Goal: Task Accomplishment & Management: Manage account settings

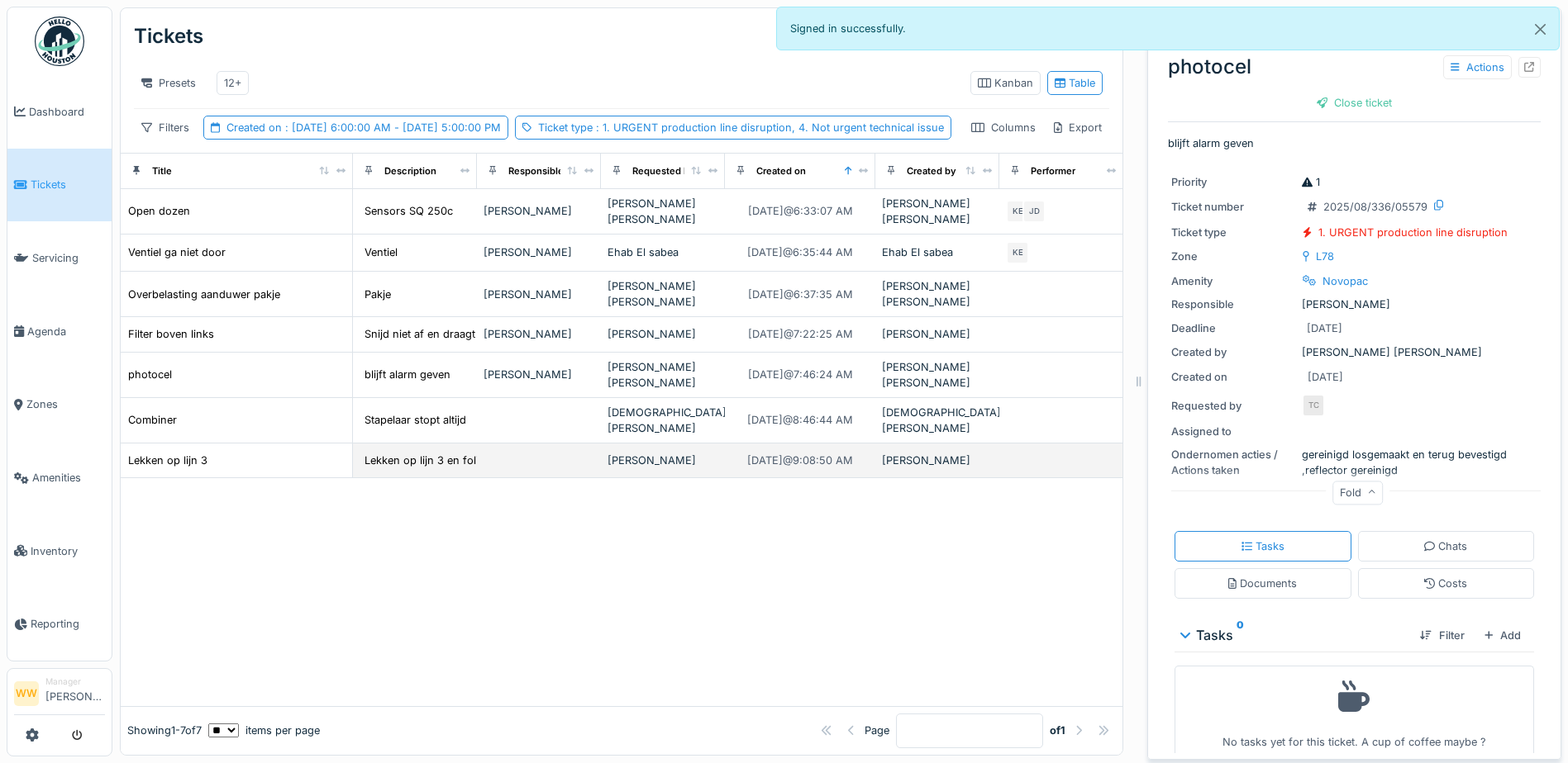
click at [651, 468] on div "[PERSON_NAME]" at bounding box center [662, 460] width 111 height 16
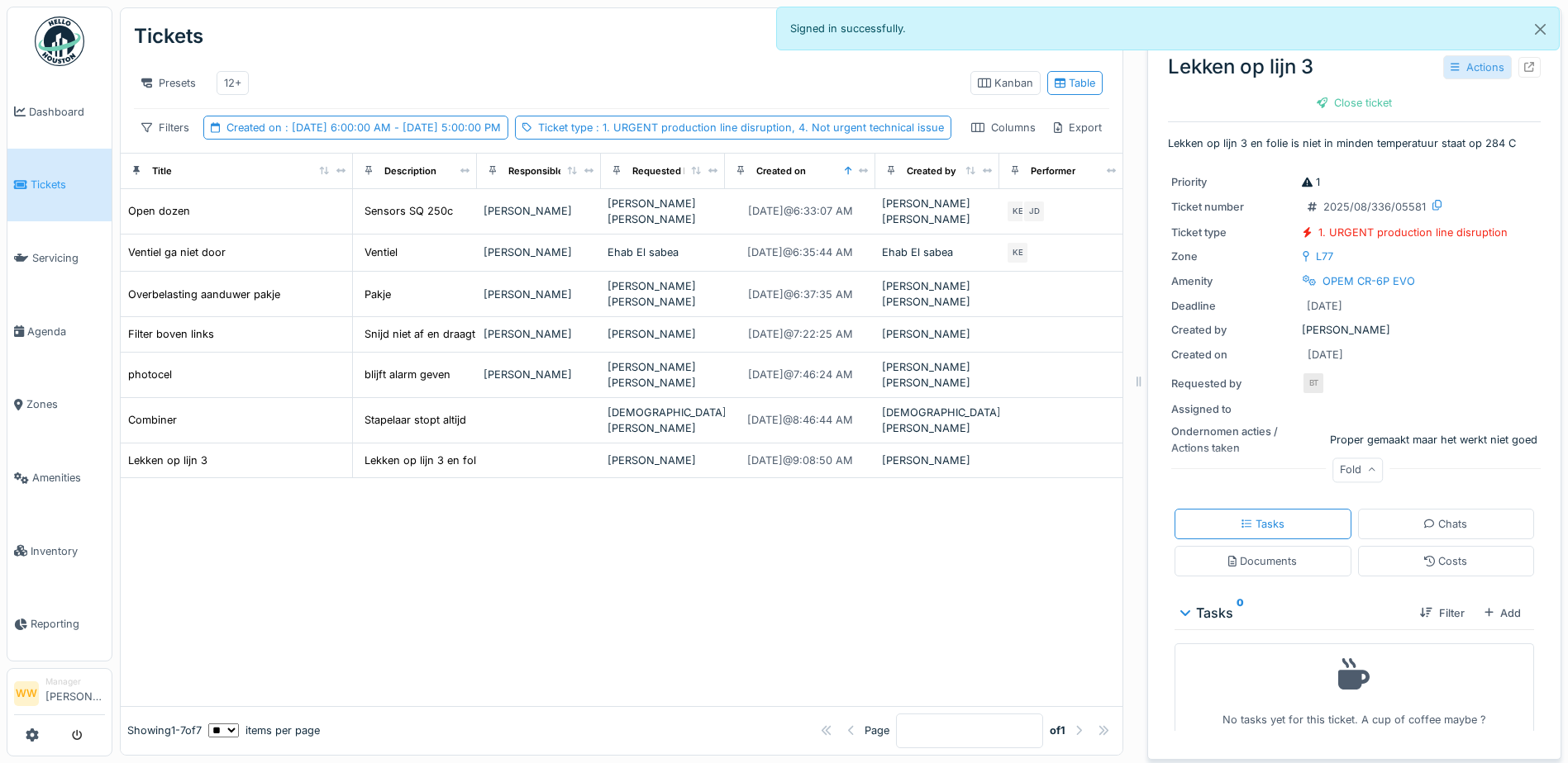
click at [1451, 71] on icon at bounding box center [1455, 66] width 9 height 8
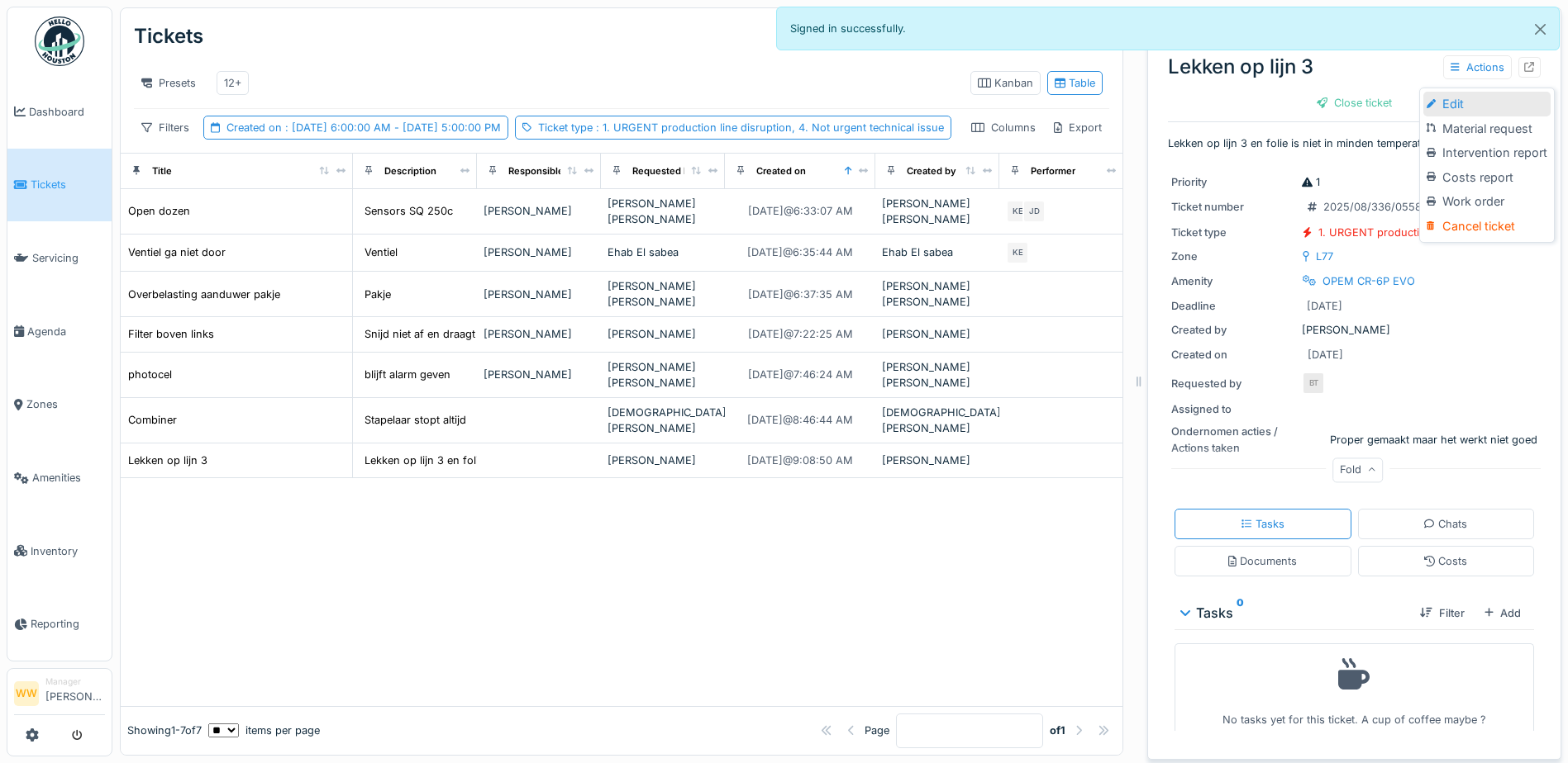
click at [1460, 102] on div "Edit" at bounding box center [1488, 104] width 127 height 24
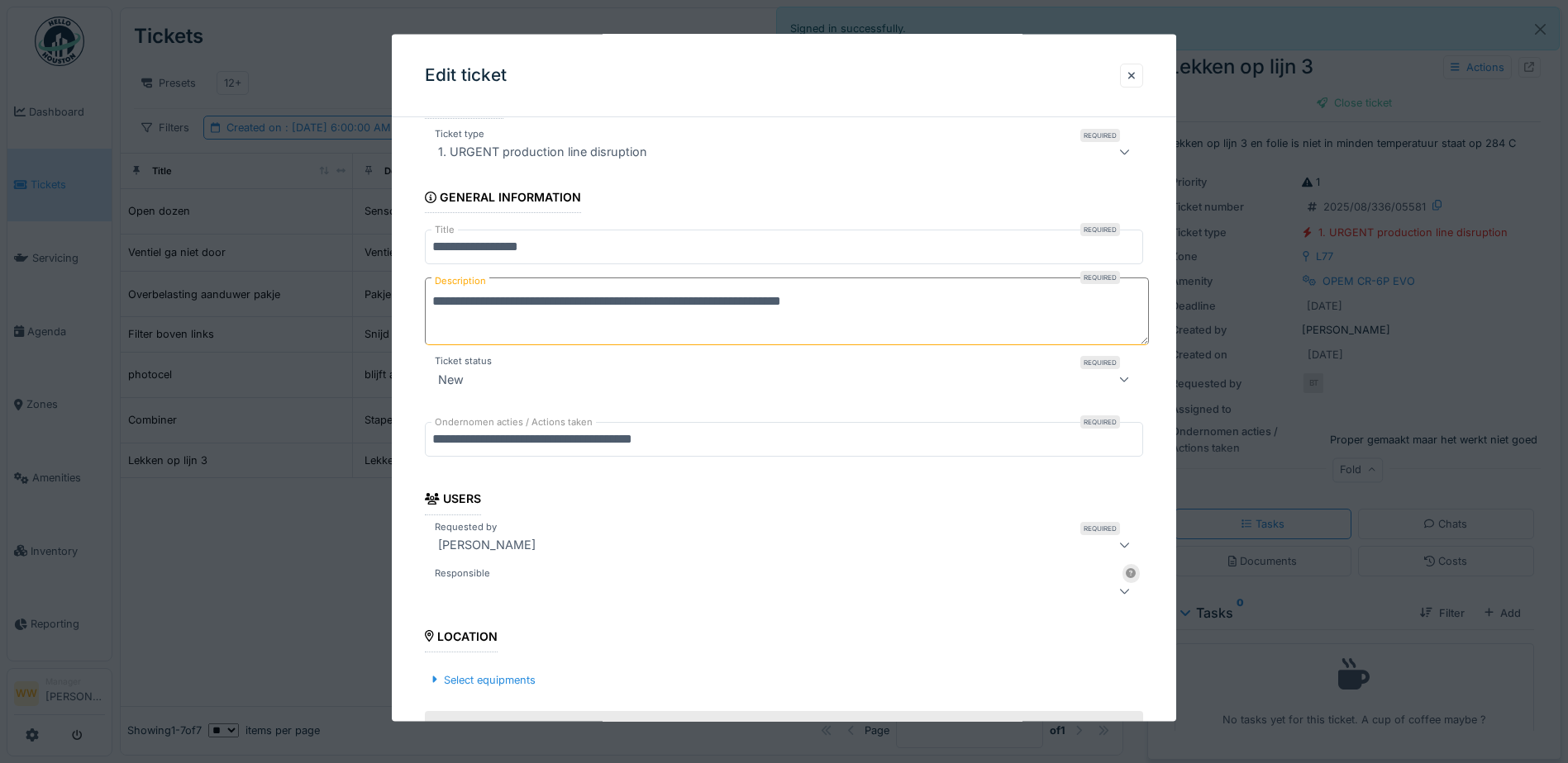
scroll to position [83, 0]
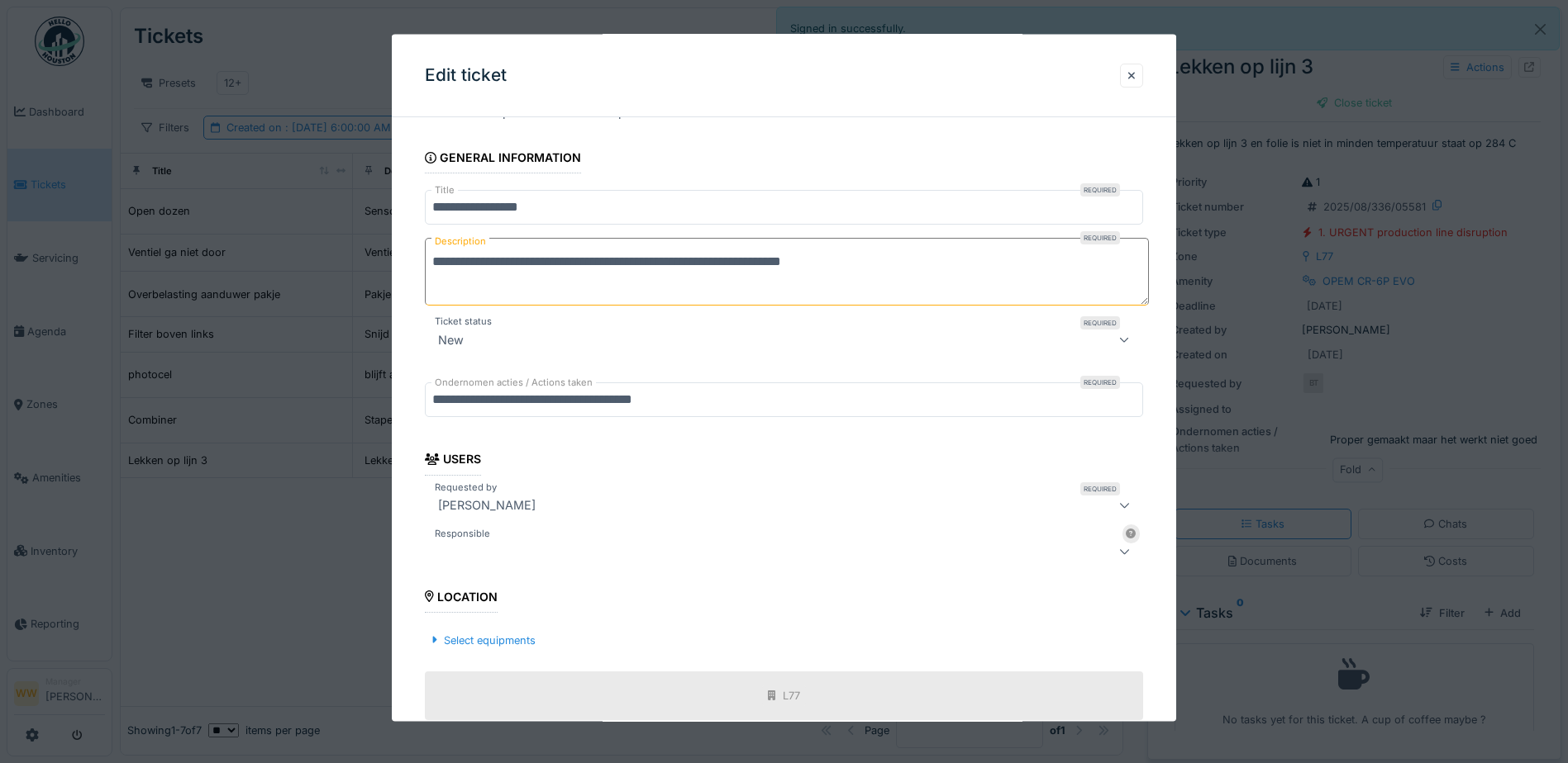
click at [496, 529] on fieldset "**********" at bounding box center [784, 539] width 718 height 982
click at [505, 543] on div at bounding box center [743, 551] width 621 height 20
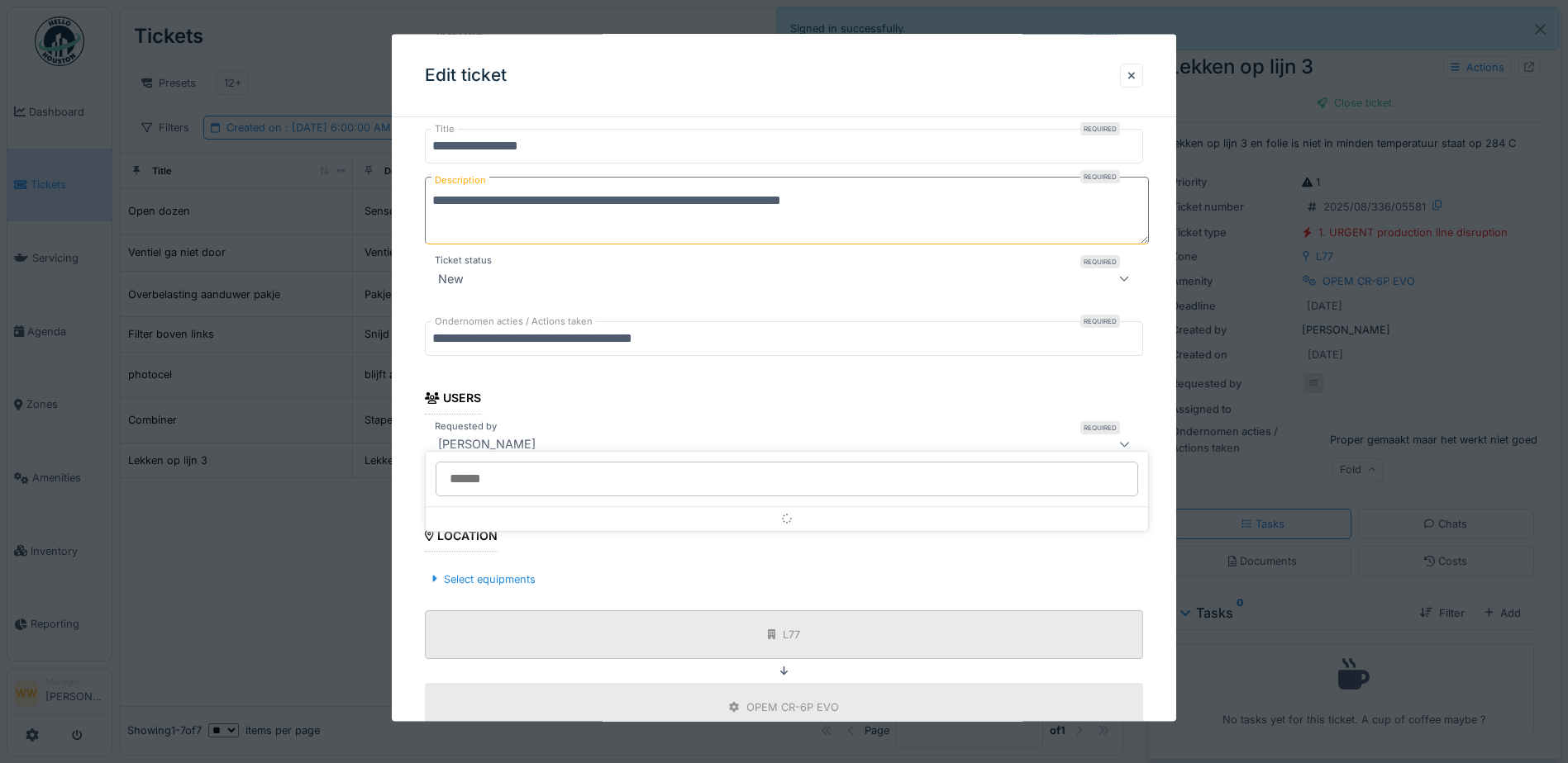
scroll to position [256, 0]
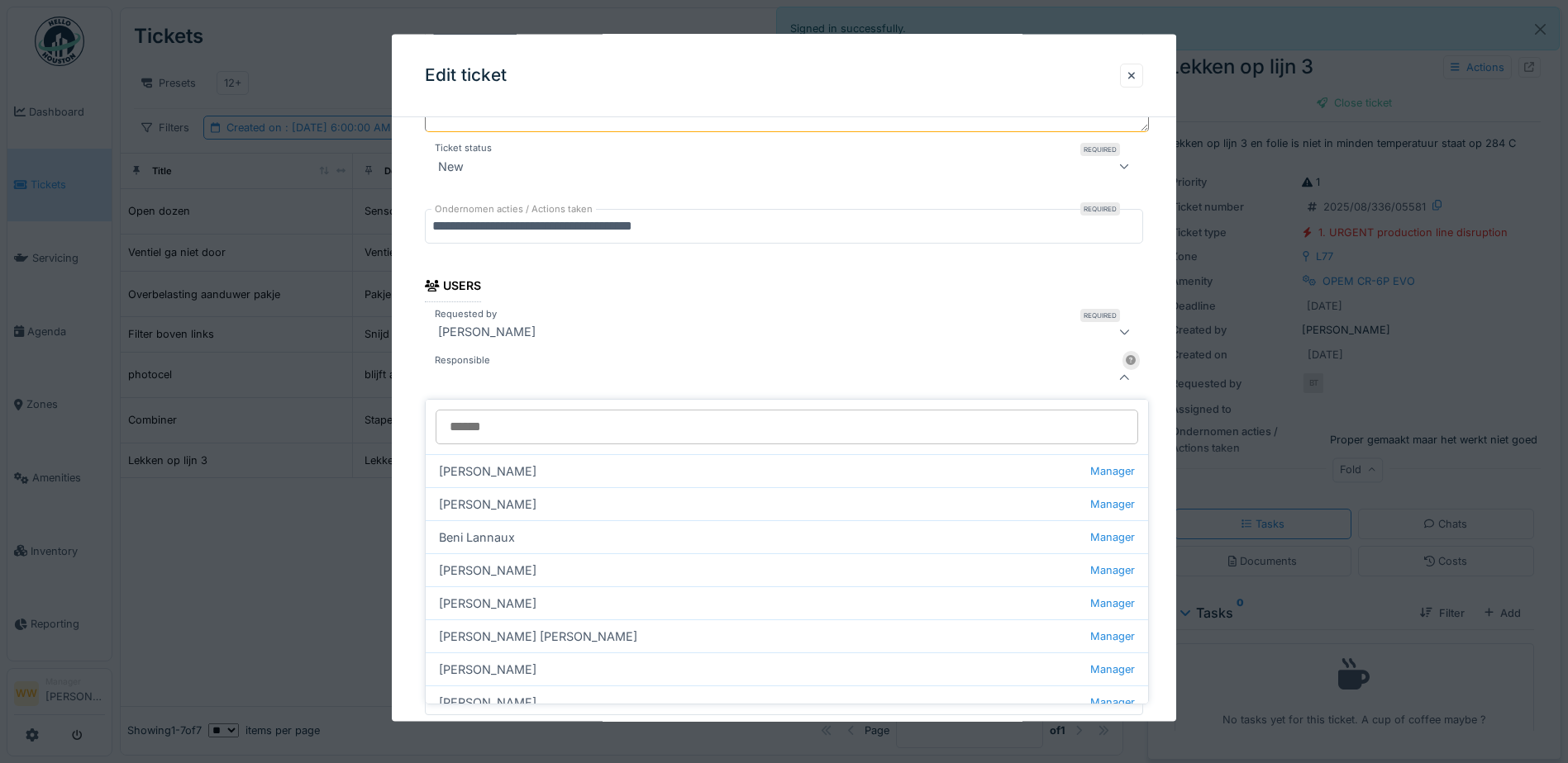
click at [496, 378] on div at bounding box center [743, 378] width 621 height 20
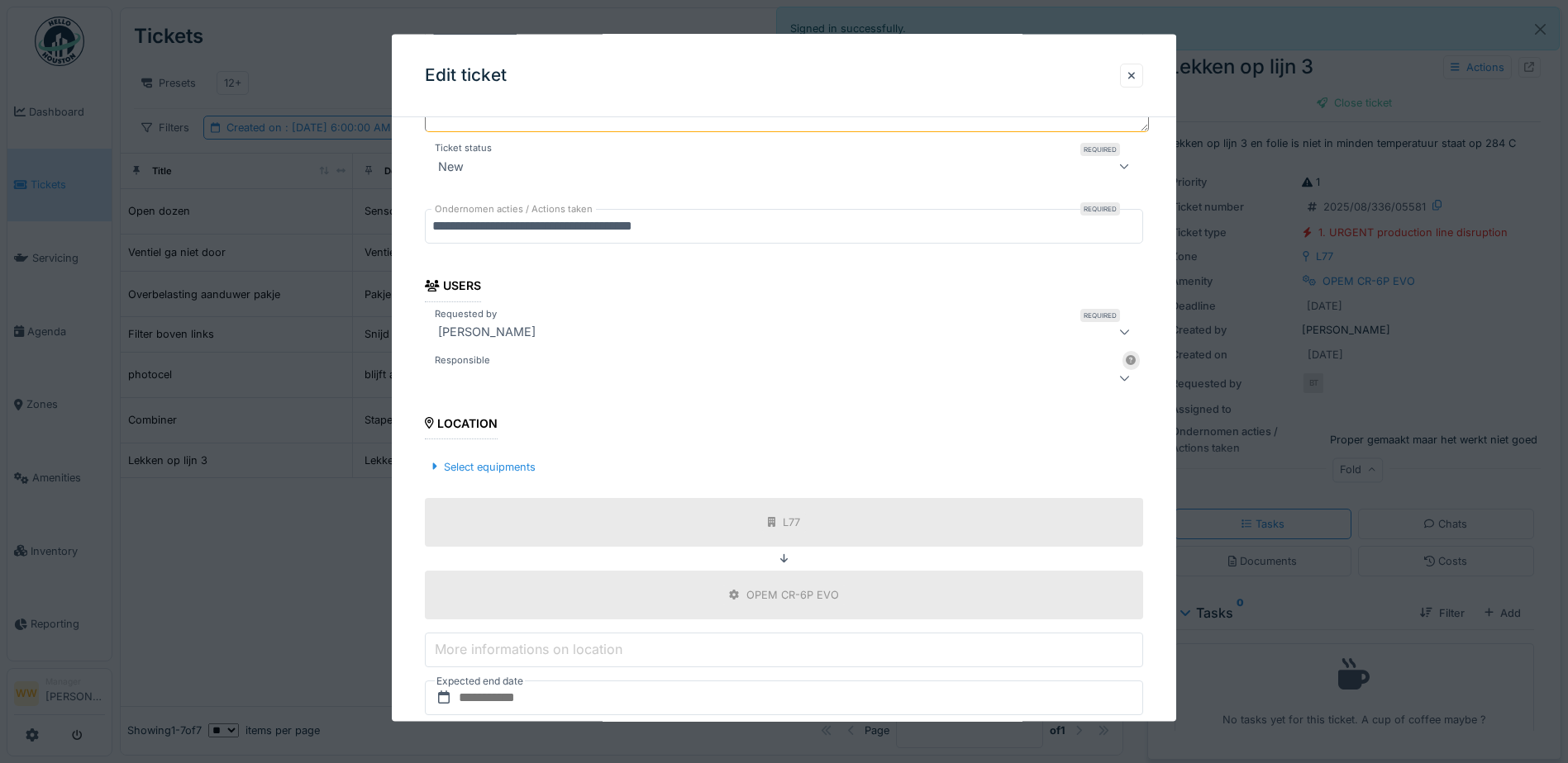
click at [485, 387] on div at bounding box center [784, 378] width 718 height 33
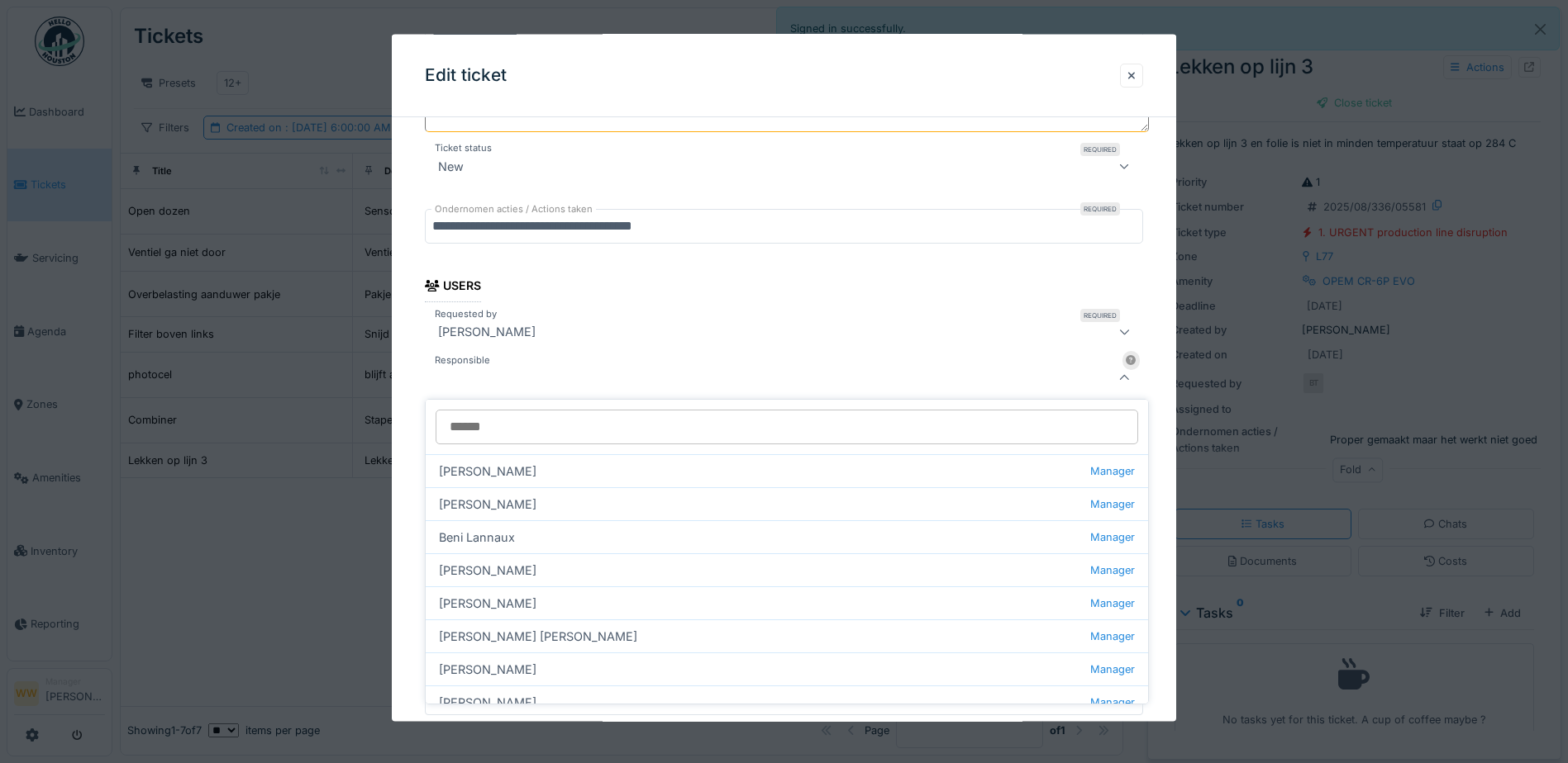
click at [506, 426] on input "Responsible" at bounding box center [786, 427] width 702 height 35
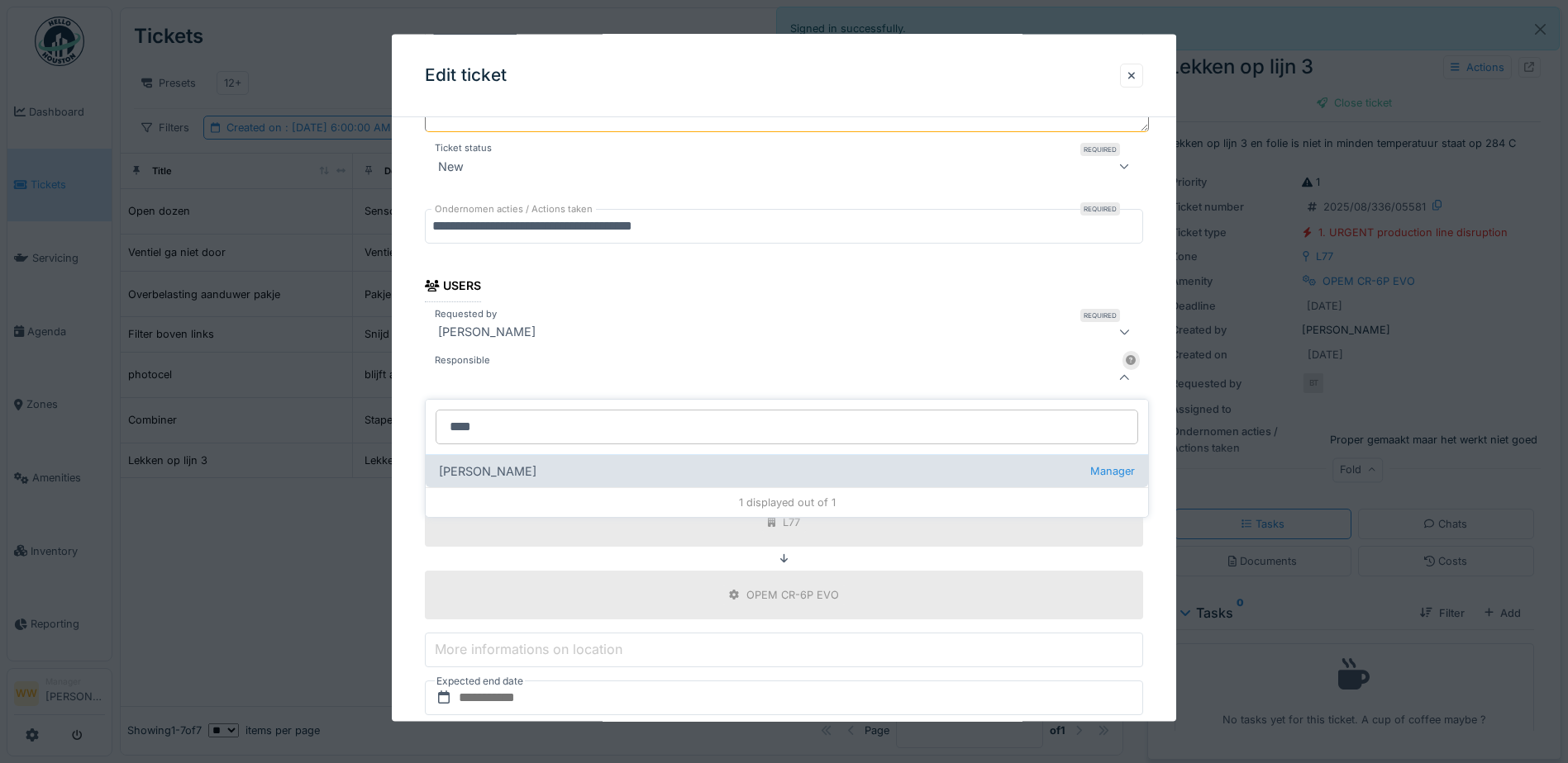
type input "****"
click at [516, 477] on div "[PERSON_NAME] wit Manager" at bounding box center [787, 471] width 722 height 33
type input "****"
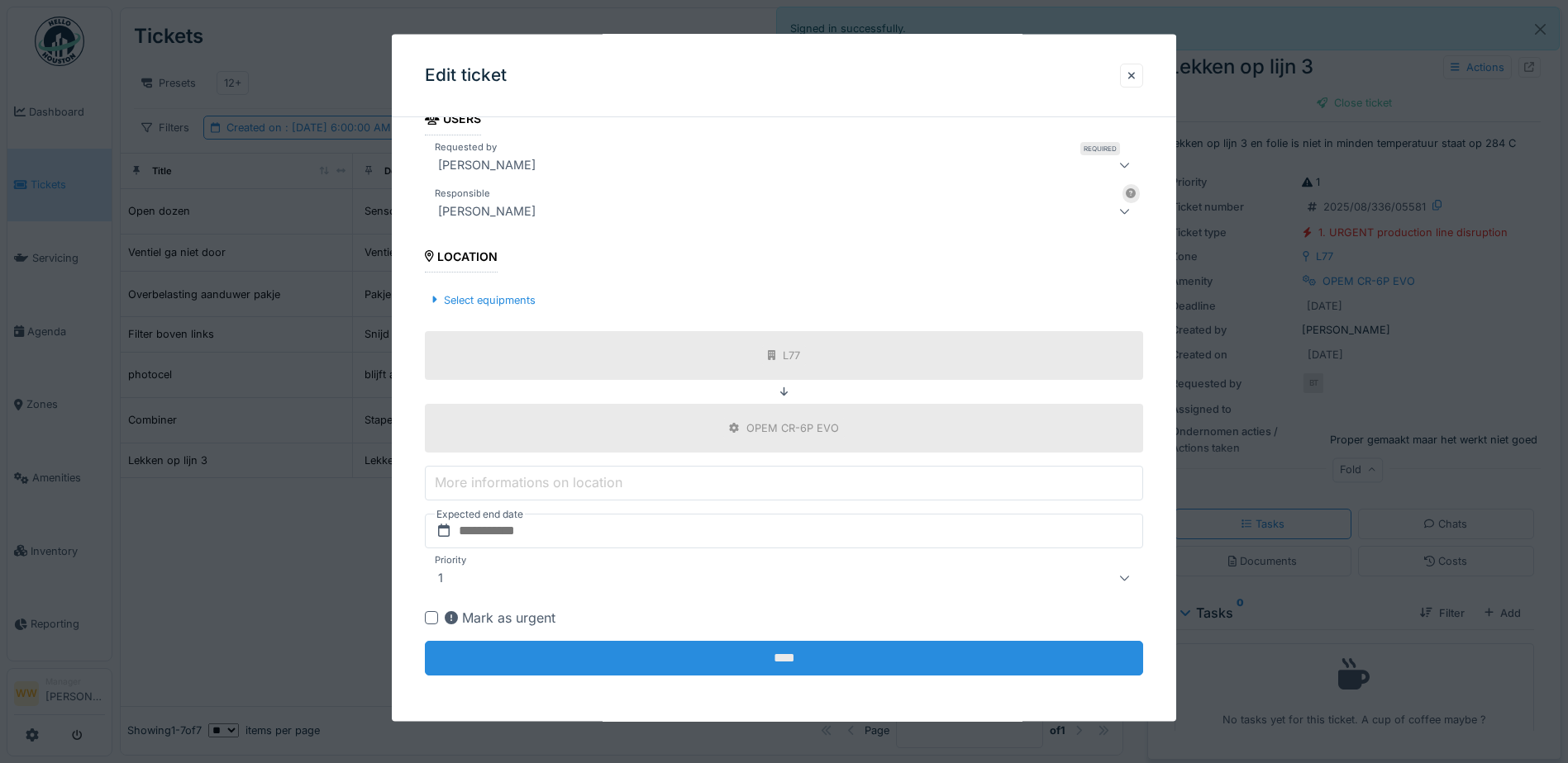
scroll to position [12, 0]
click at [811, 659] on input "****" at bounding box center [784, 658] width 718 height 35
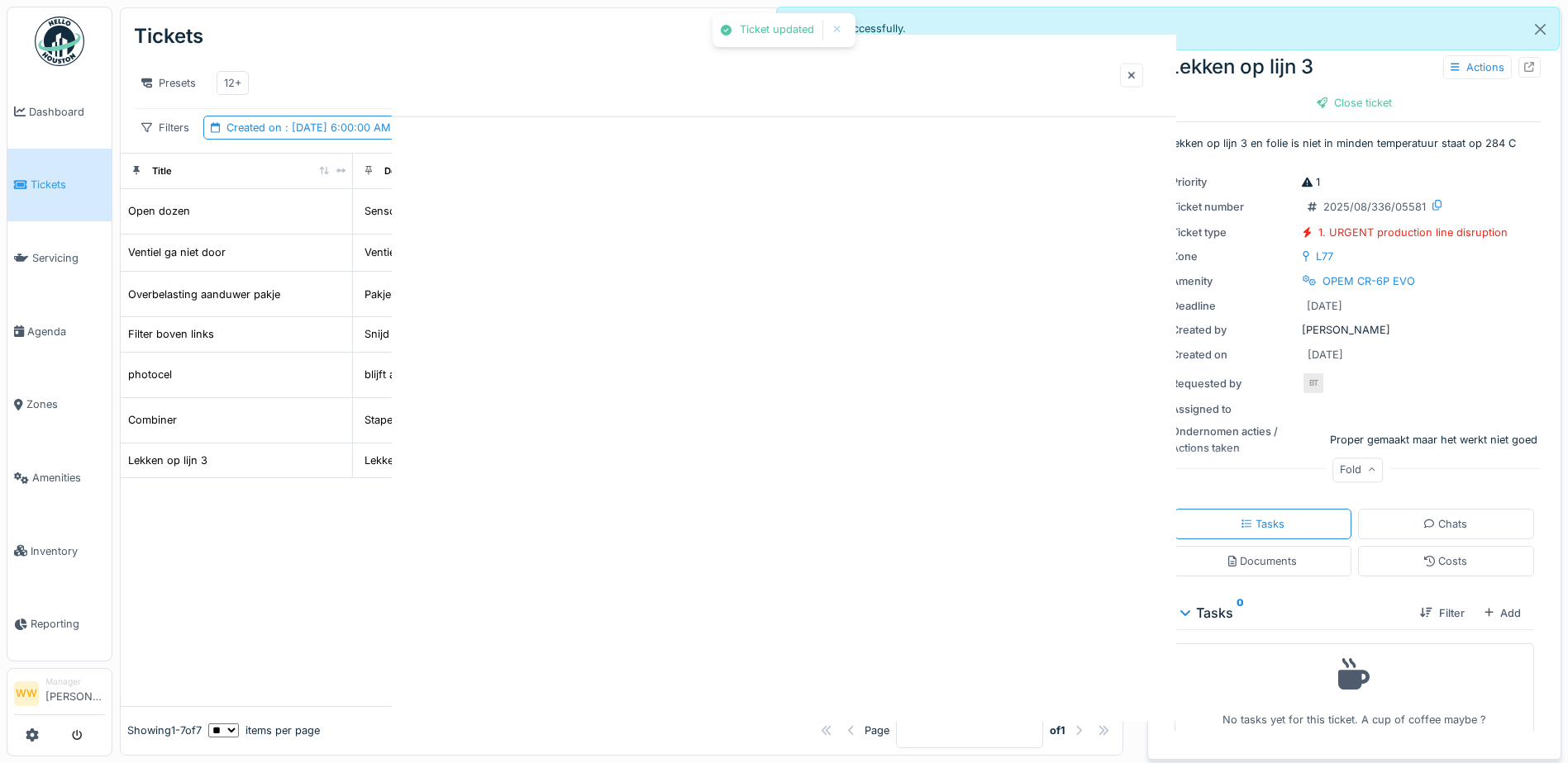
click at [737, 664] on div "Ticket updated Cancel Tickets Tasks Create ticket Presets 12+ Kanban Table Filt…" at bounding box center [840, 381] width 1456 height 763
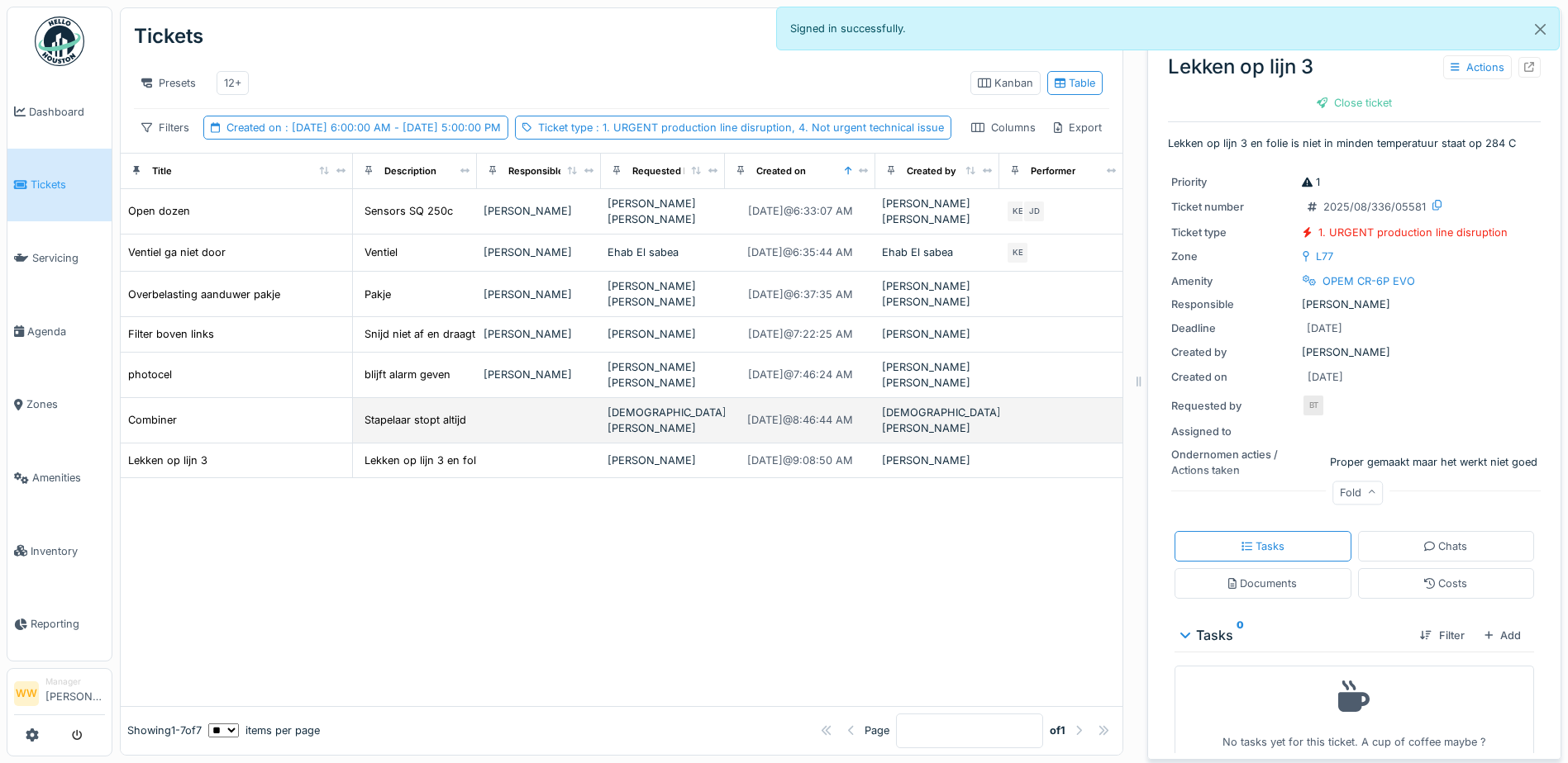
drag, startPoint x: 531, startPoint y: 422, endPoint x: 574, endPoint y: 412, distance: 44.1
click at [531, 422] on td at bounding box center [539, 421] width 124 height 45
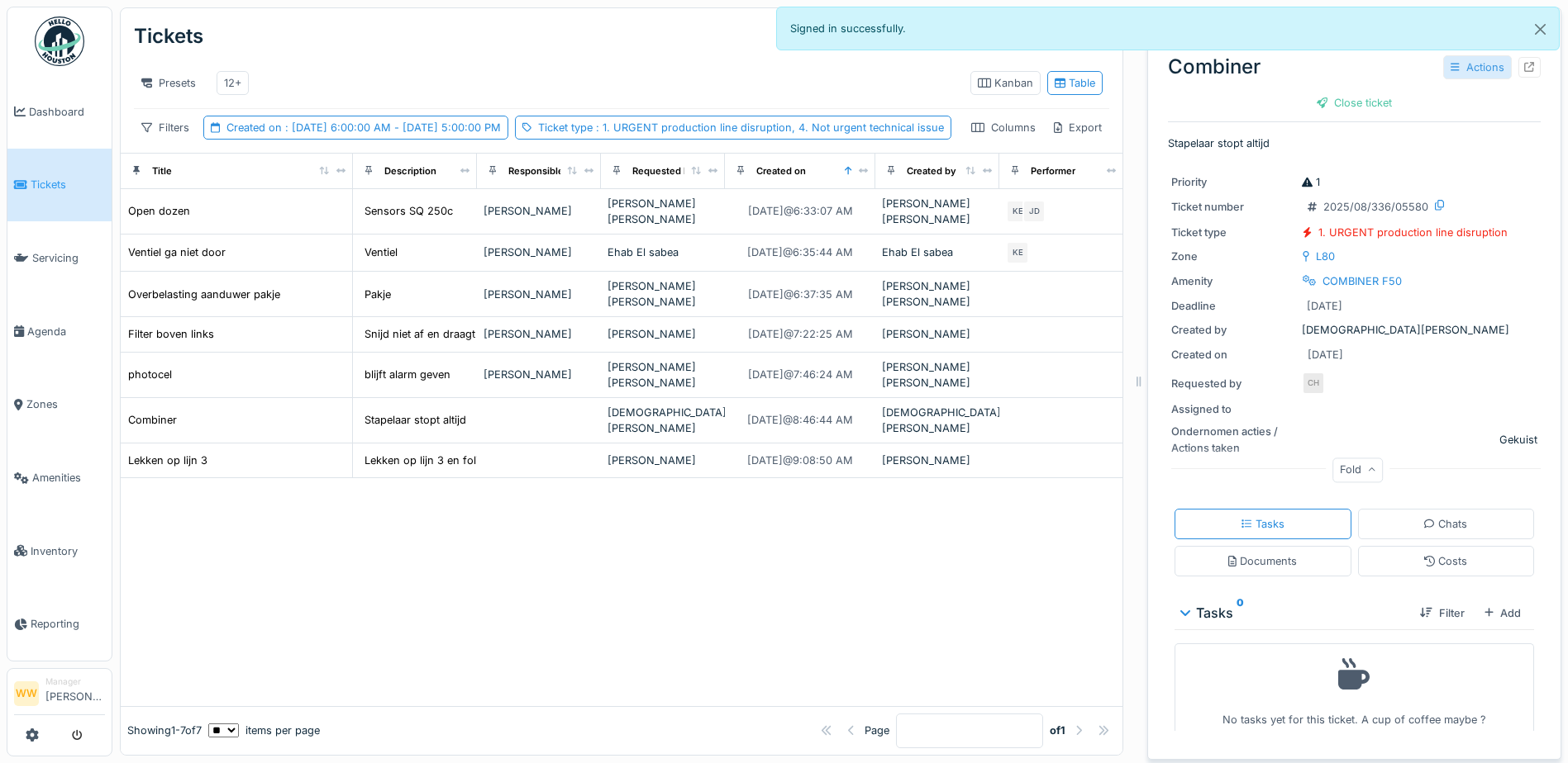
click at [1468, 55] on div "Actions" at bounding box center [1477, 66] width 69 height 24
click at [1454, 93] on div "Edit" at bounding box center [1488, 104] width 127 height 24
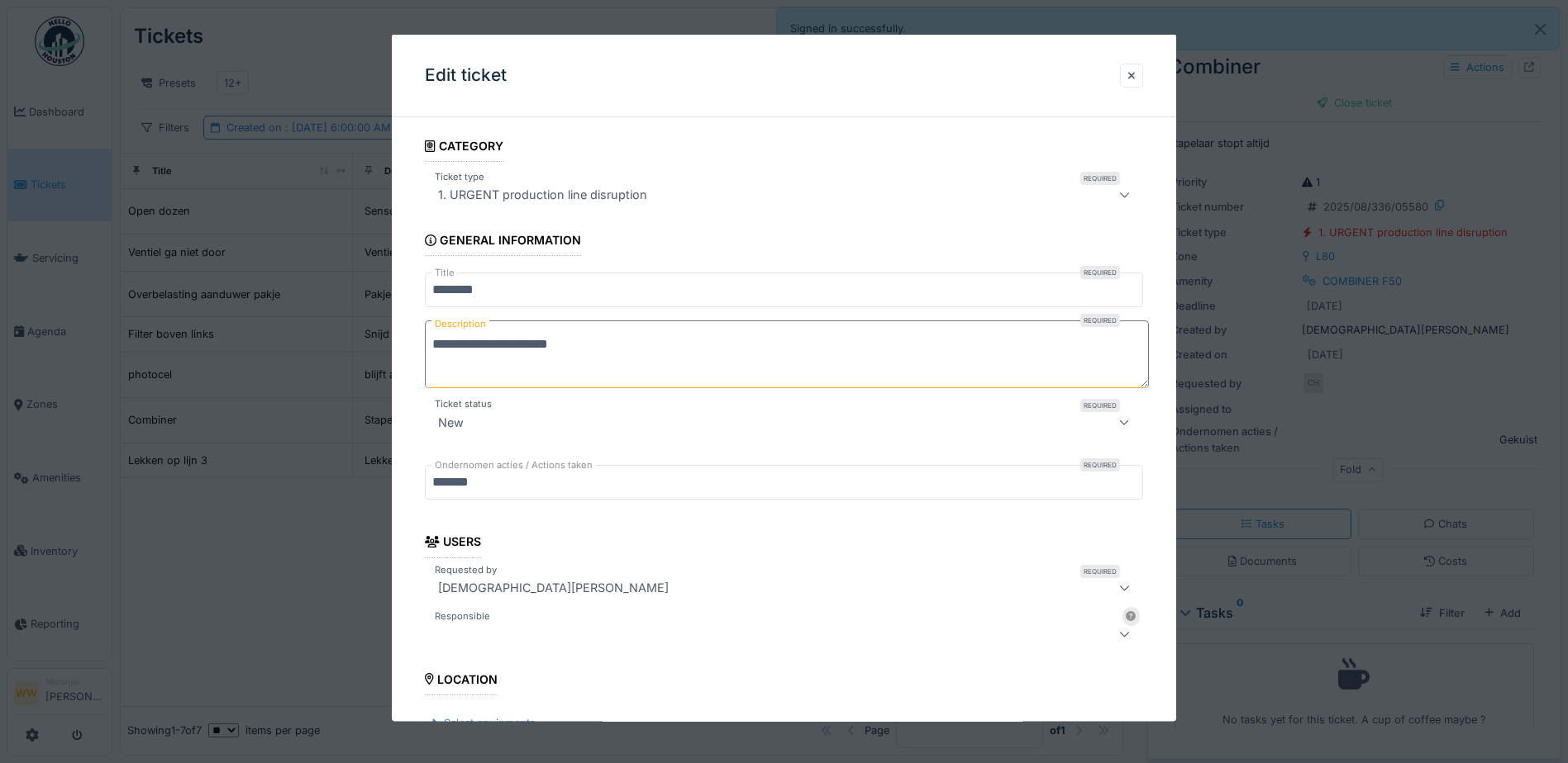
click at [514, 623] on div at bounding box center [784, 634] width 718 height 33
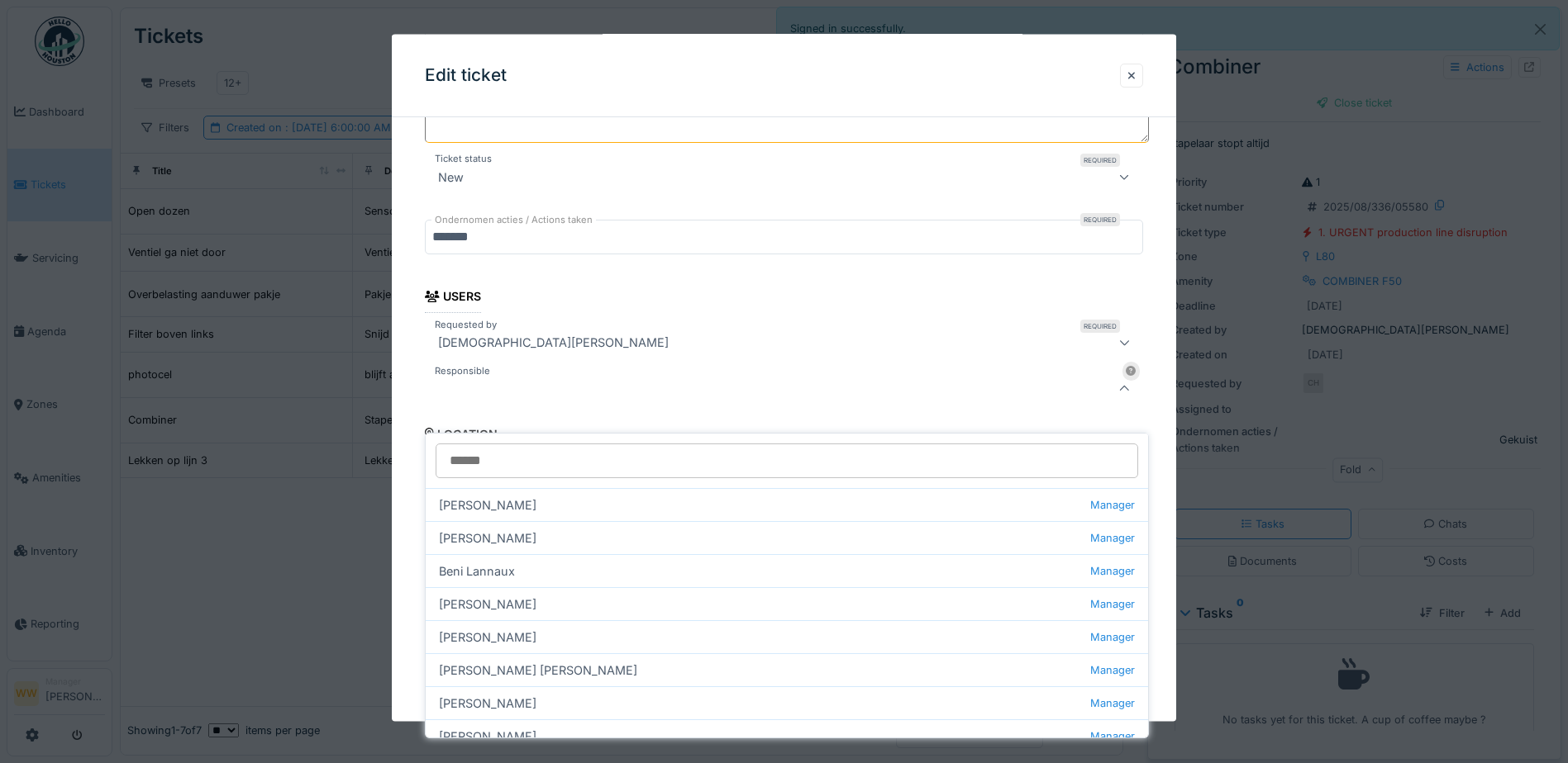
scroll to position [256, 0]
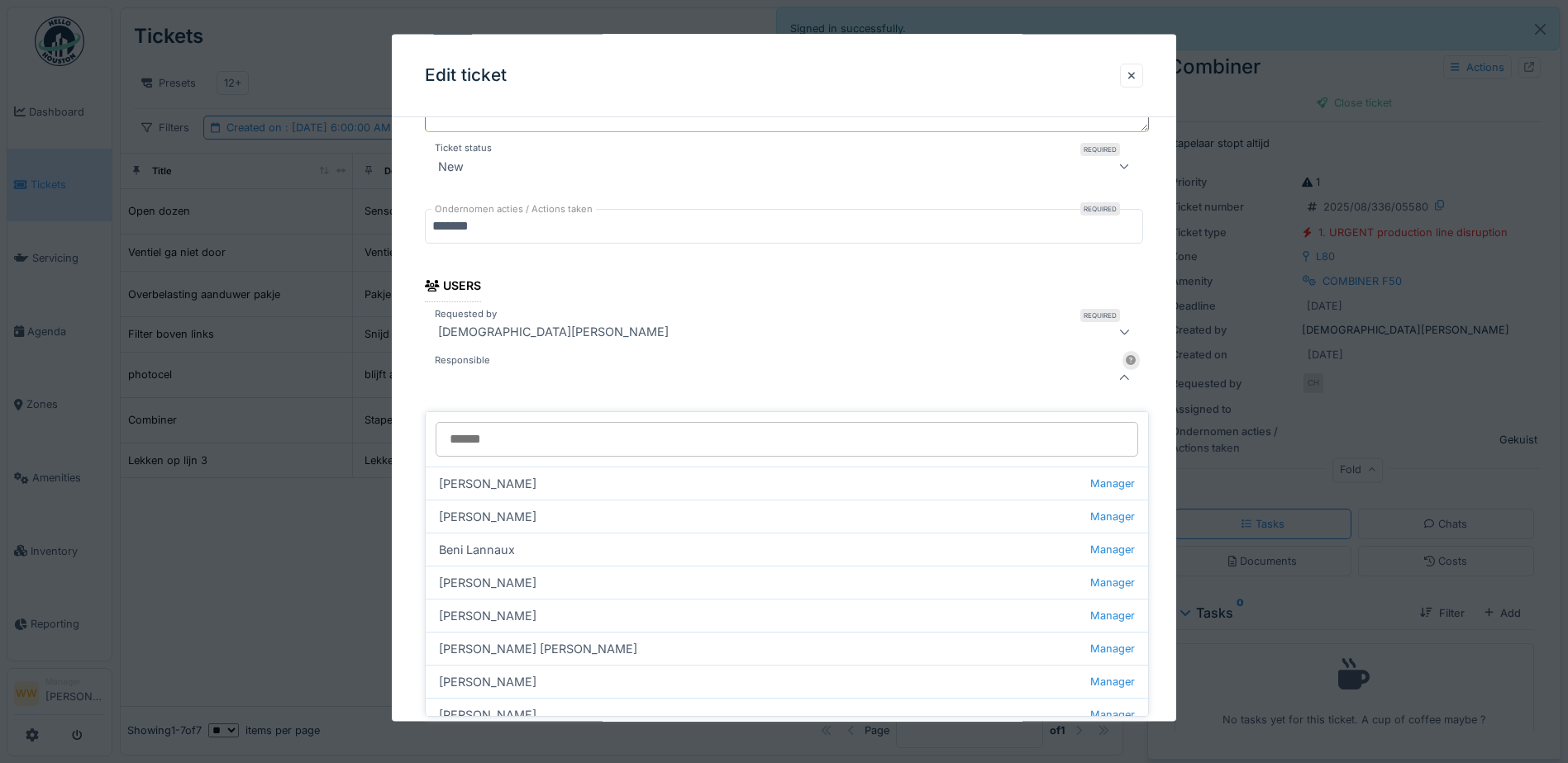
click at [476, 378] on div at bounding box center [743, 378] width 621 height 20
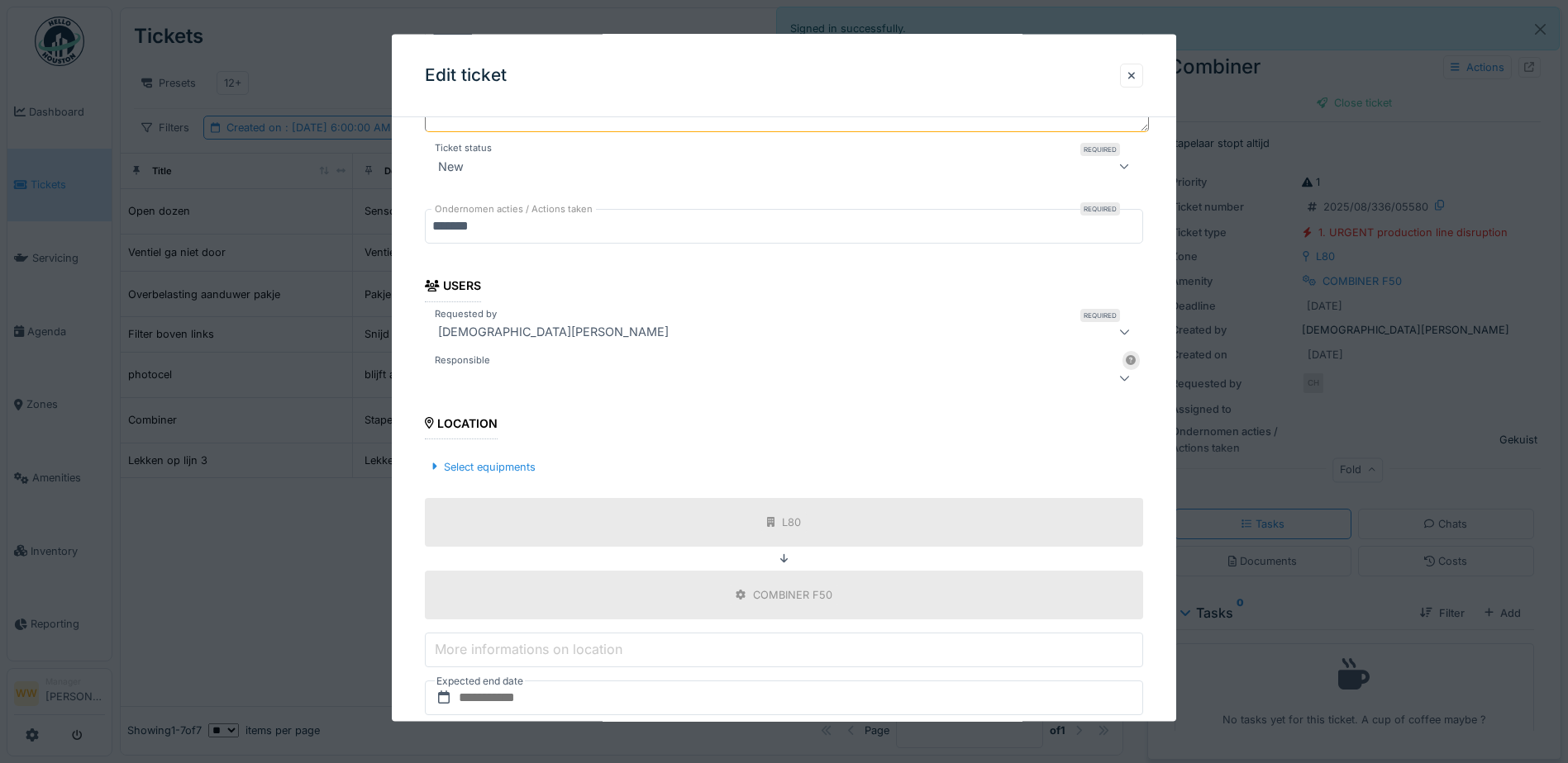
click at [476, 385] on div at bounding box center [743, 378] width 621 height 20
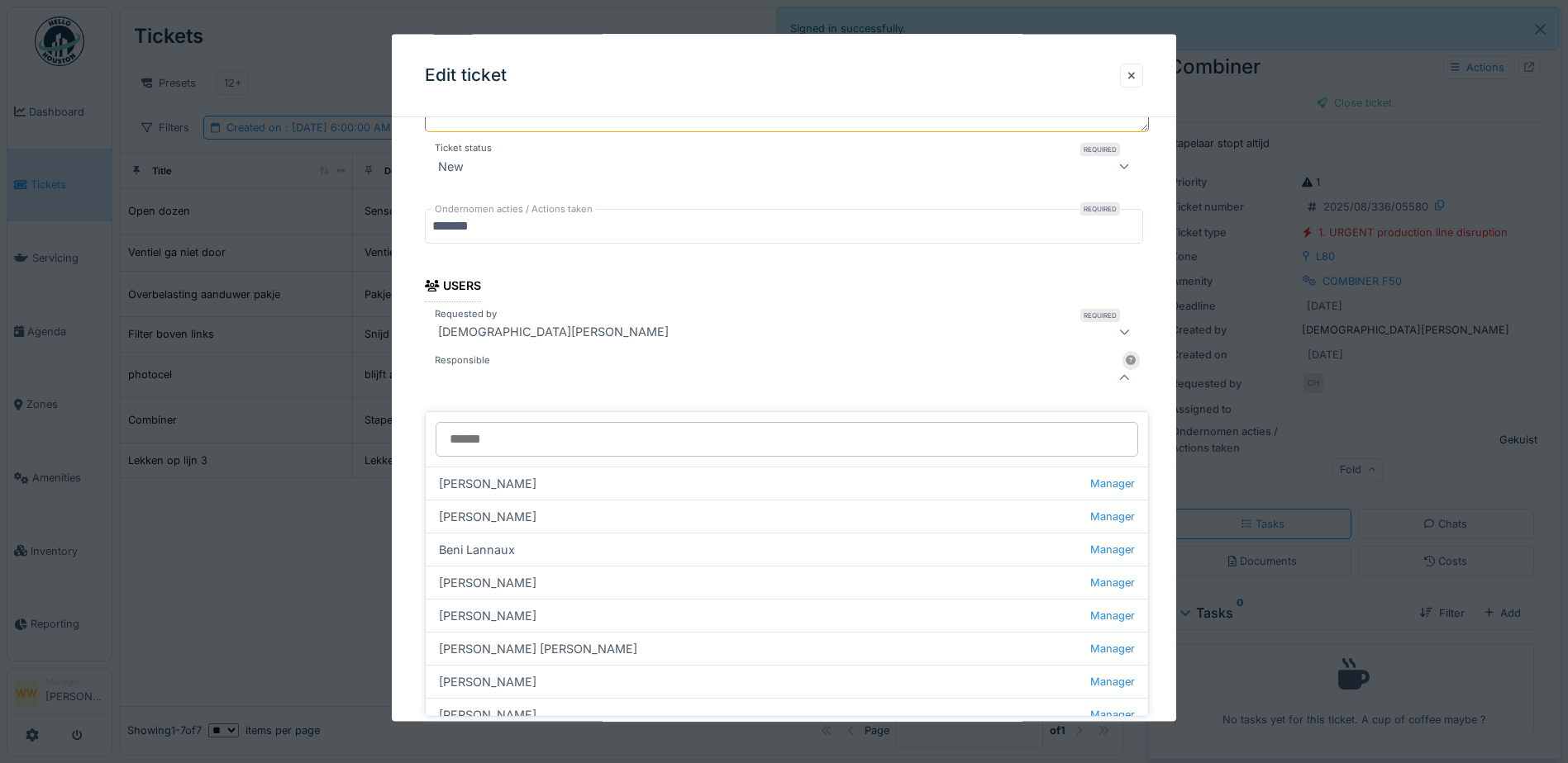
click at [492, 428] on input "Responsible" at bounding box center [786, 439] width 702 height 35
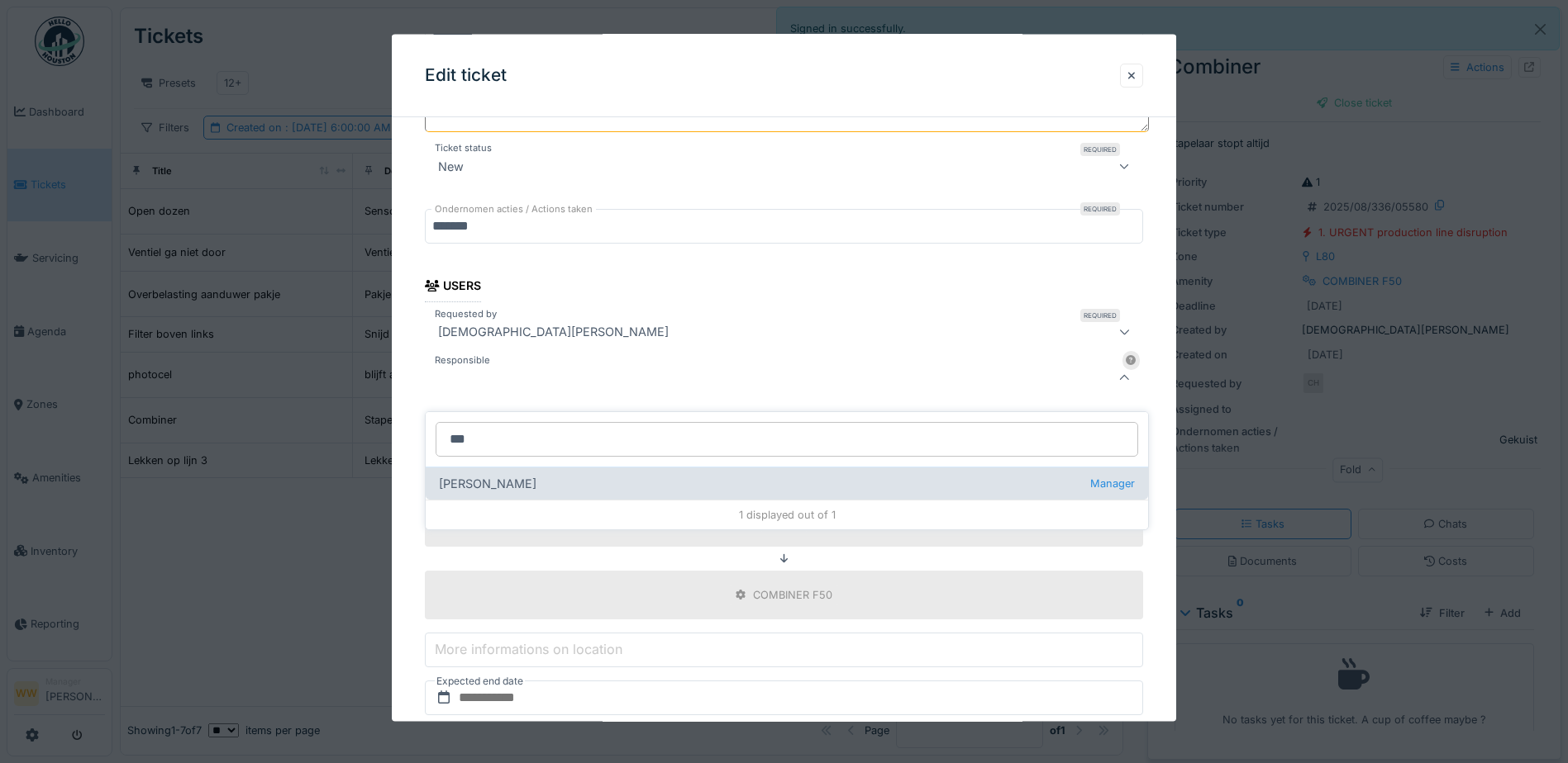
type input "***"
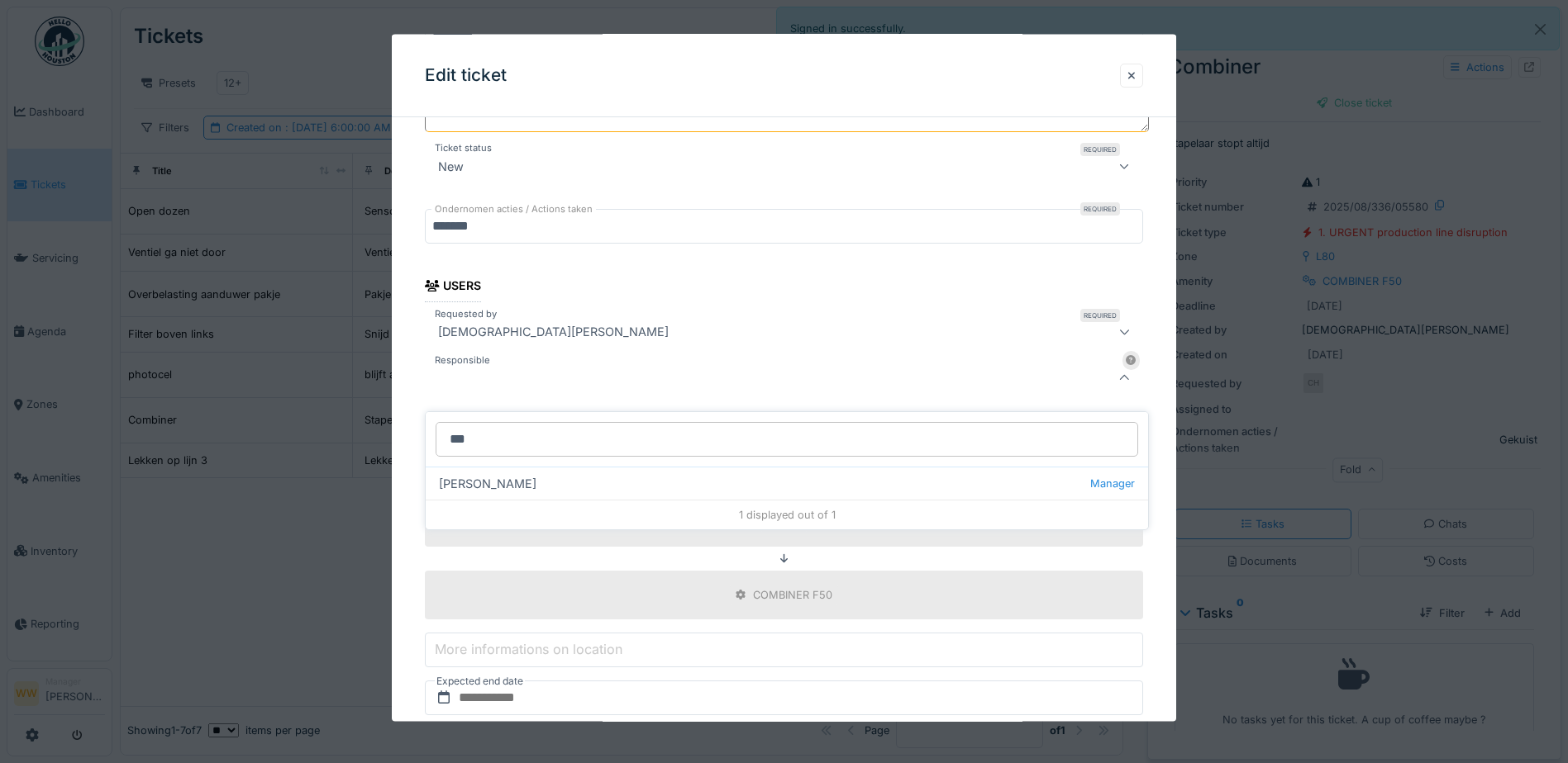
click at [495, 476] on div "[PERSON_NAME] wit Manager" at bounding box center [787, 483] width 722 height 33
type input "****"
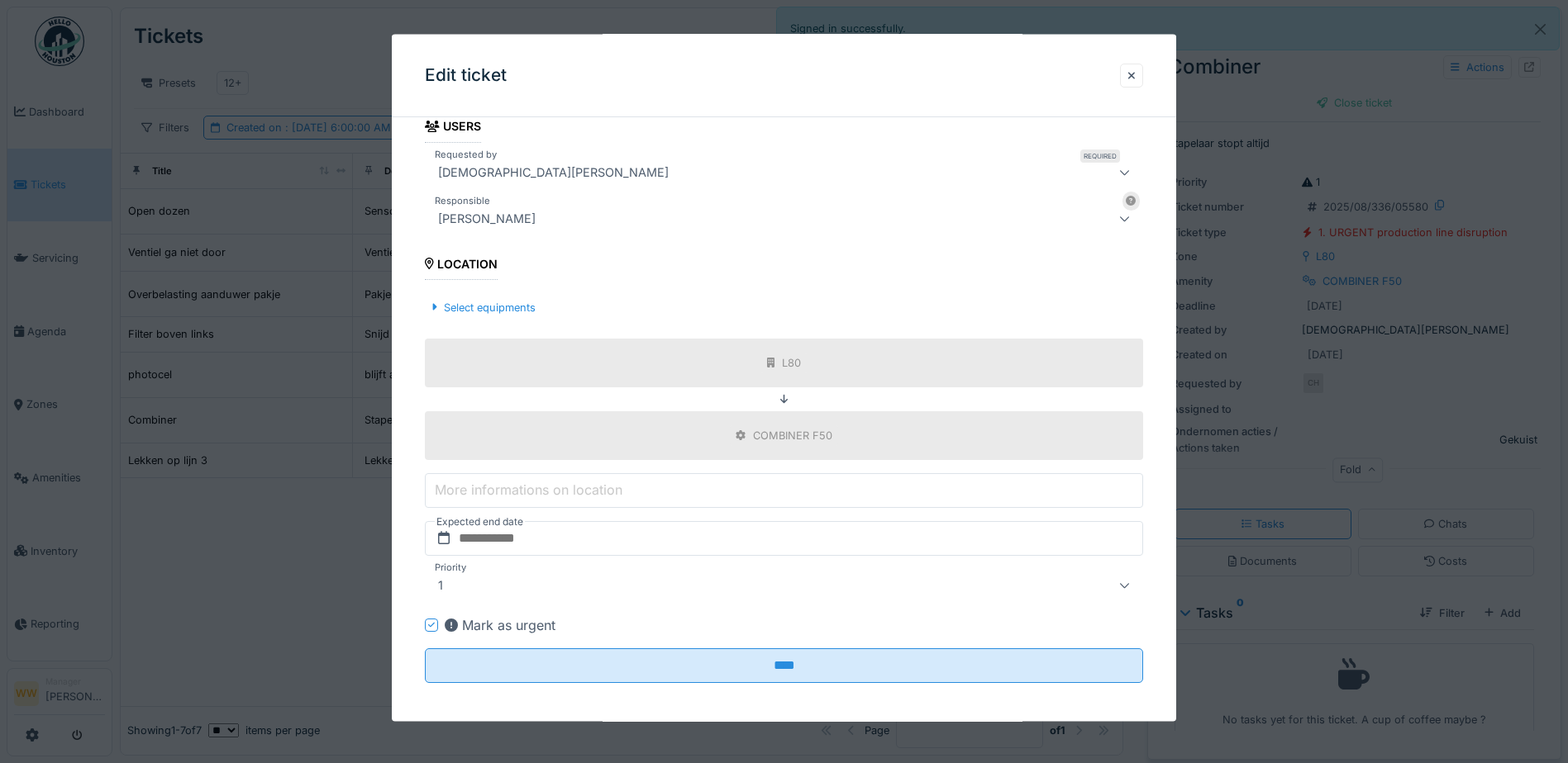
scroll to position [423, 0]
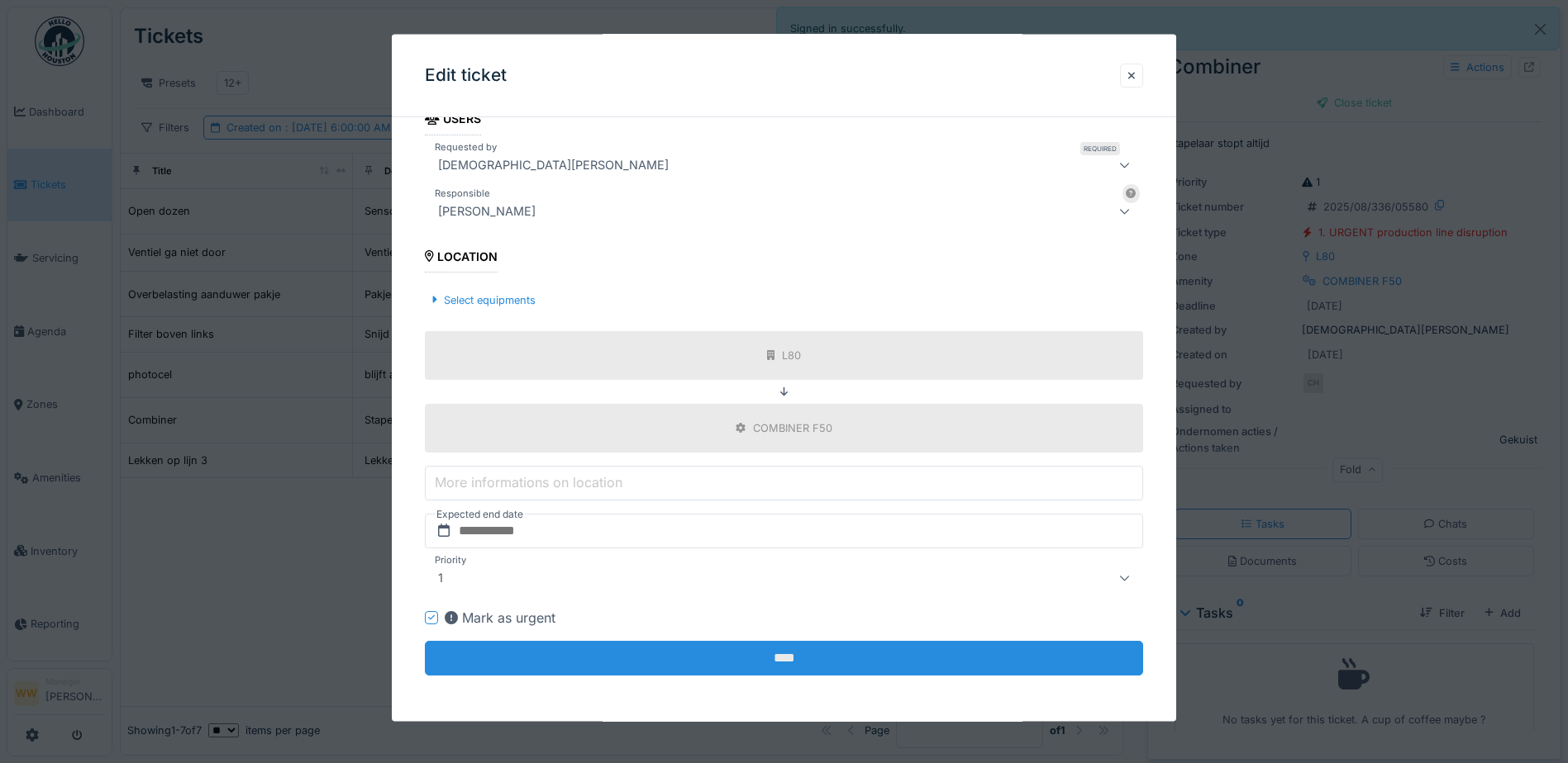
click at [798, 664] on input "****" at bounding box center [784, 658] width 718 height 35
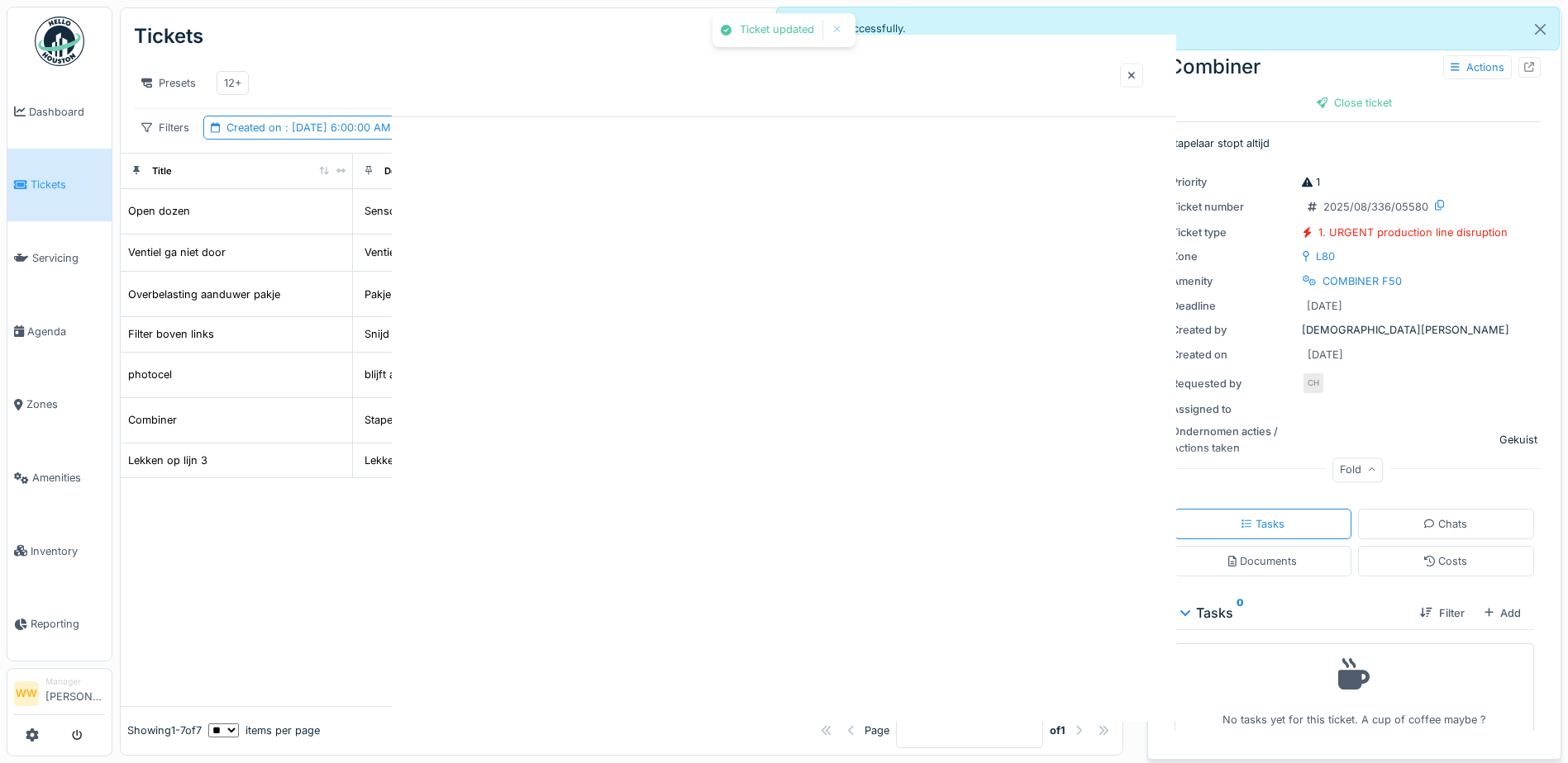
scroll to position [0, 0]
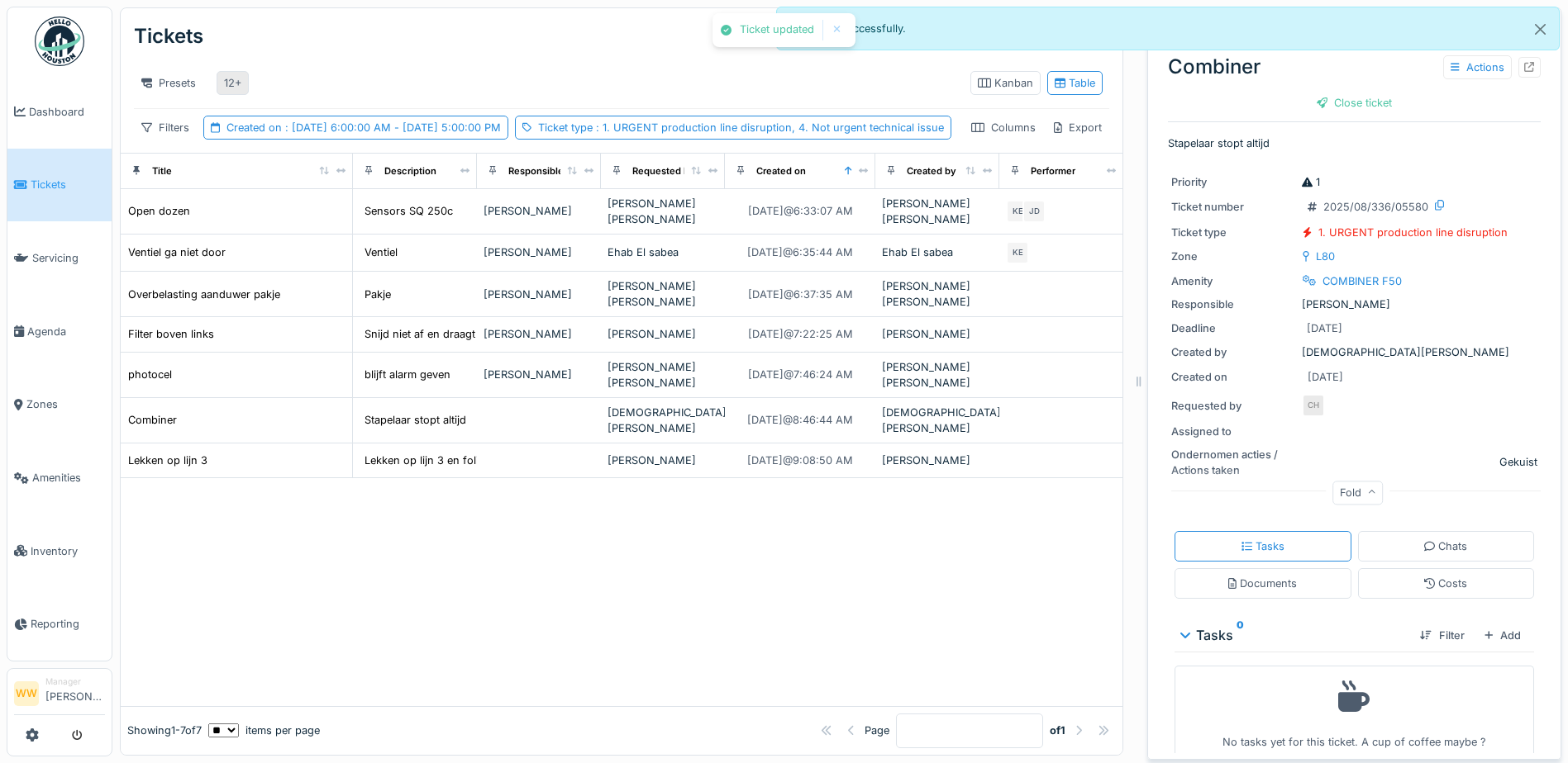
click at [235, 71] on div "12+" at bounding box center [232, 82] width 32 height 24
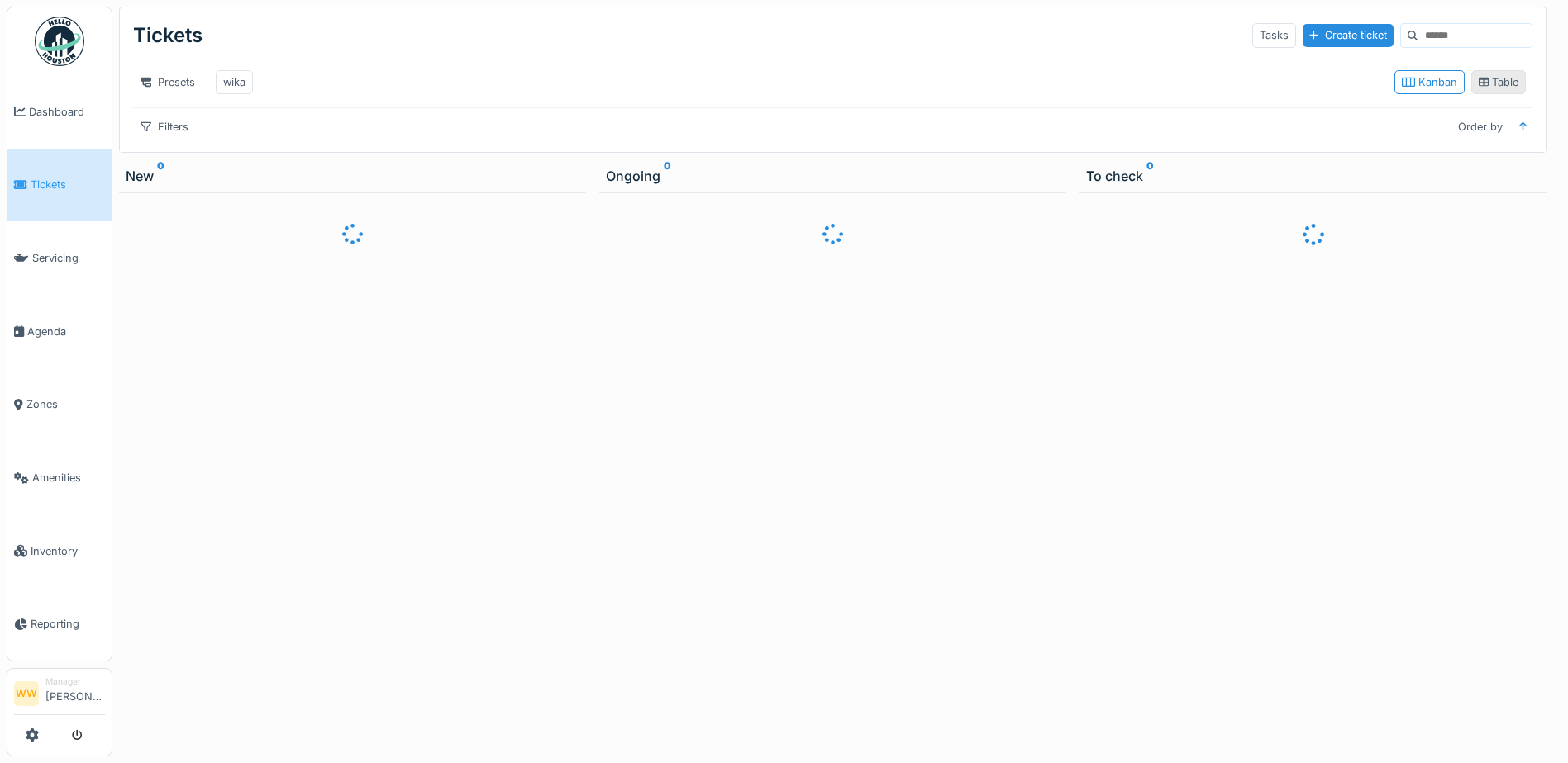
click at [1489, 84] on div "Table" at bounding box center [1499, 82] width 40 height 16
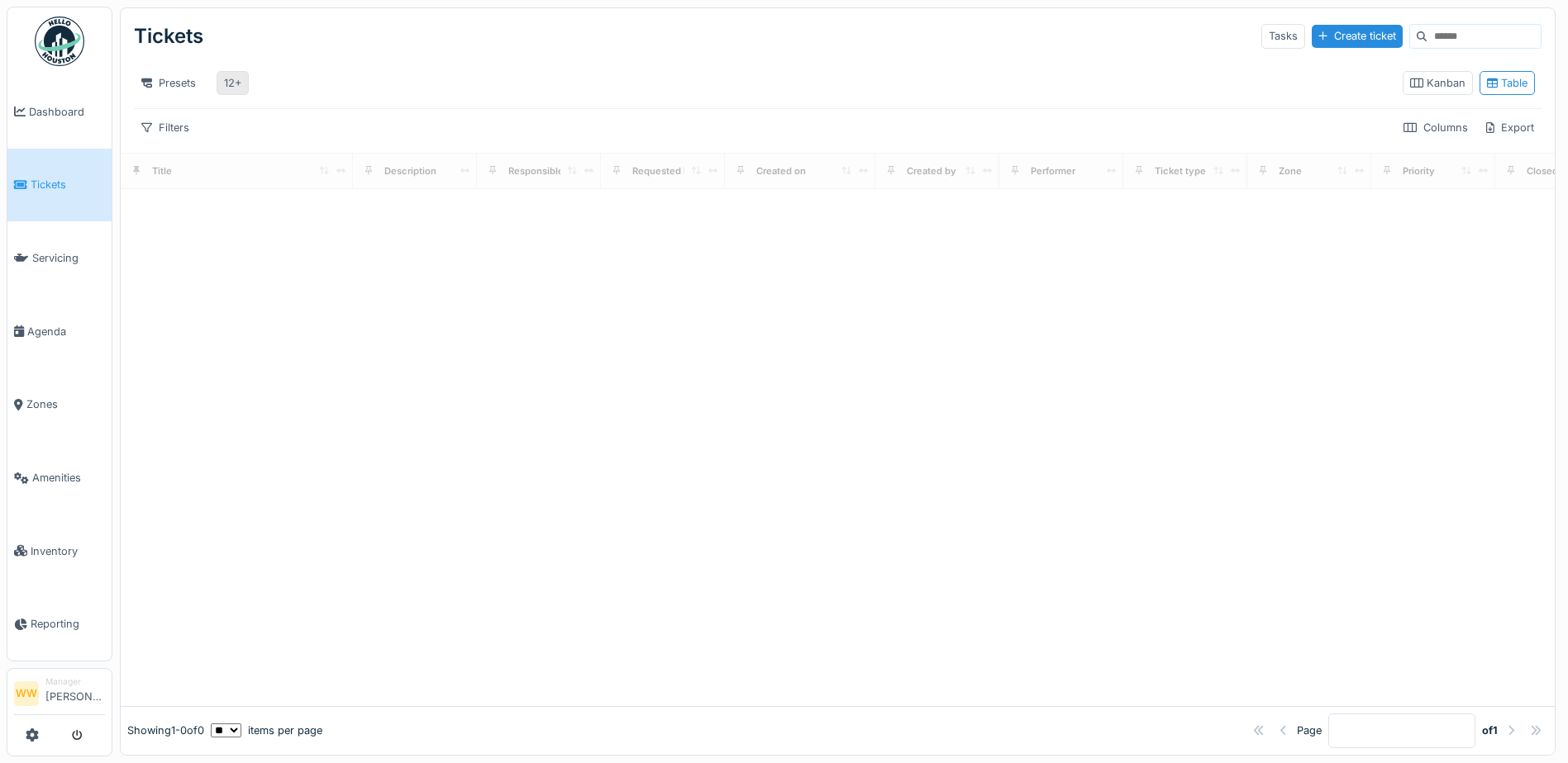
click at [241, 85] on div "12+" at bounding box center [233, 83] width 17 height 16
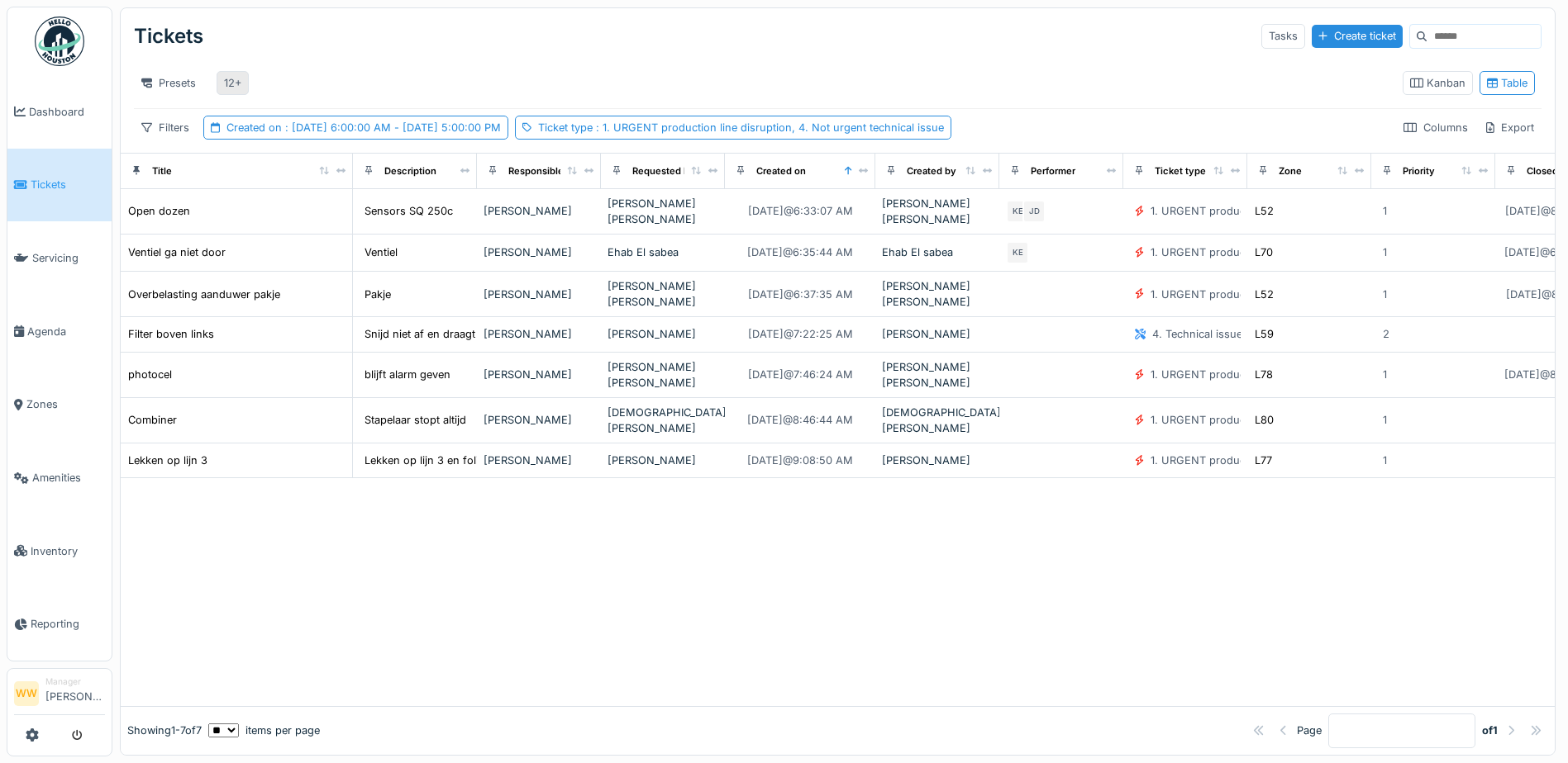
click at [242, 83] on div "12+" at bounding box center [233, 83] width 17 height 16
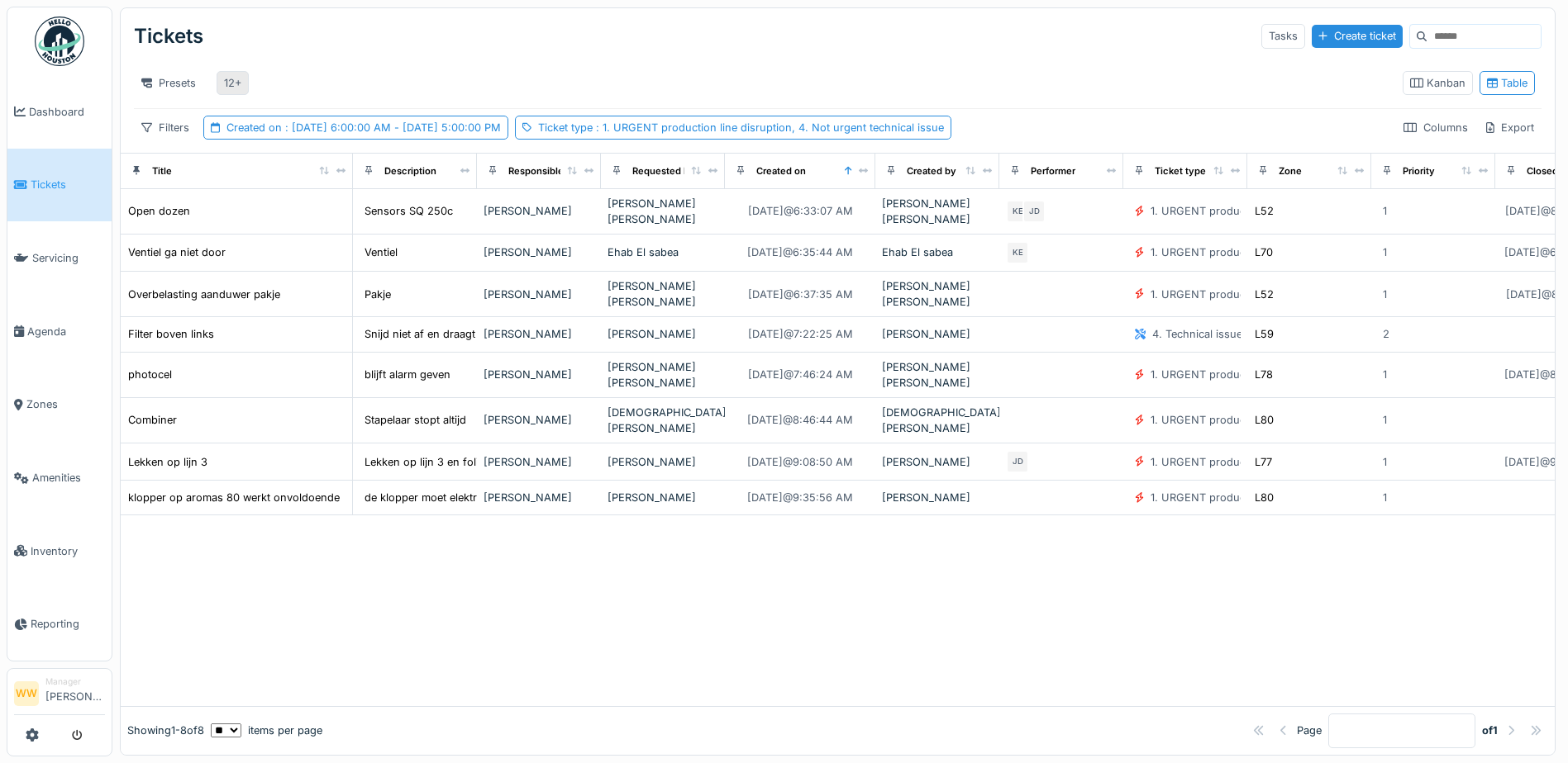
click at [224, 80] on div "12+" at bounding box center [233, 83] width 17 height 16
click at [224, 83] on div "12+" at bounding box center [233, 83] width 17 height 16
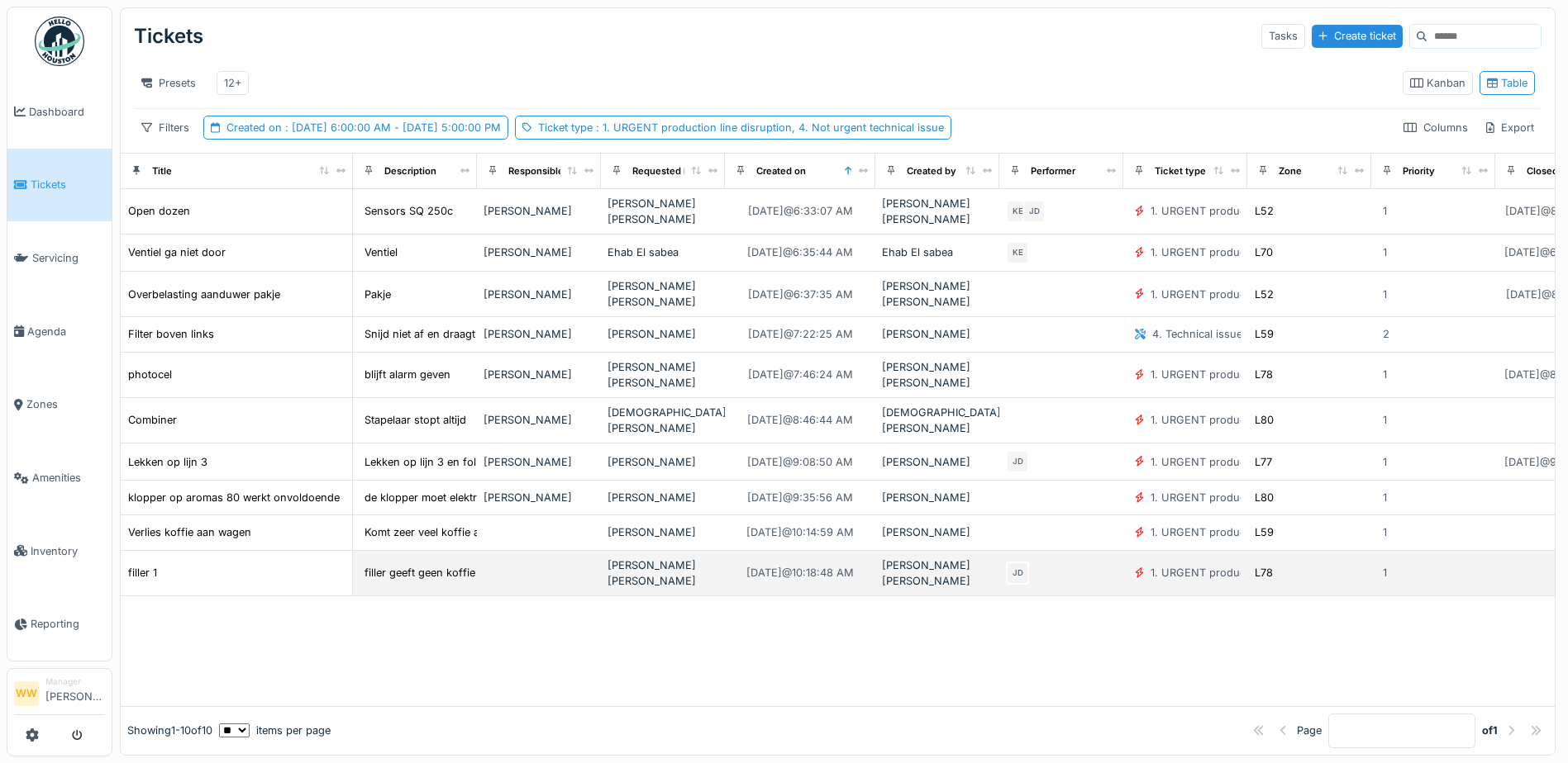
click at [712, 558] on div "[PERSON_NAME] [PERSON_NAME]" at bounding box center [662, 574] width 111 height 31
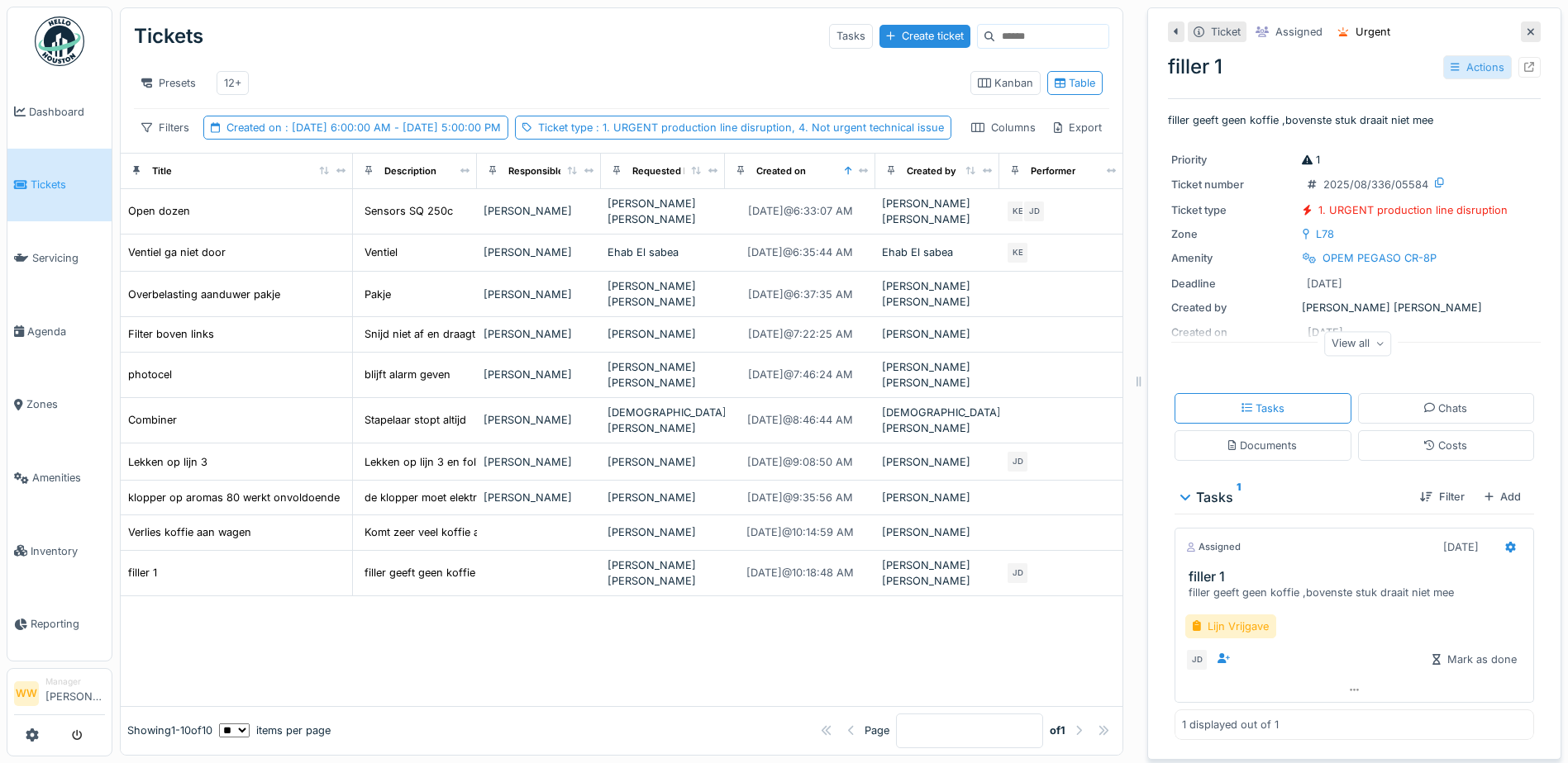
click at [1449, 63] on div "Actions" at bounding box center [1477, 66] width 69 height 24
click at [1463, 104] on div "Edit" at bounding box center [1488, 104] width 127 height 24
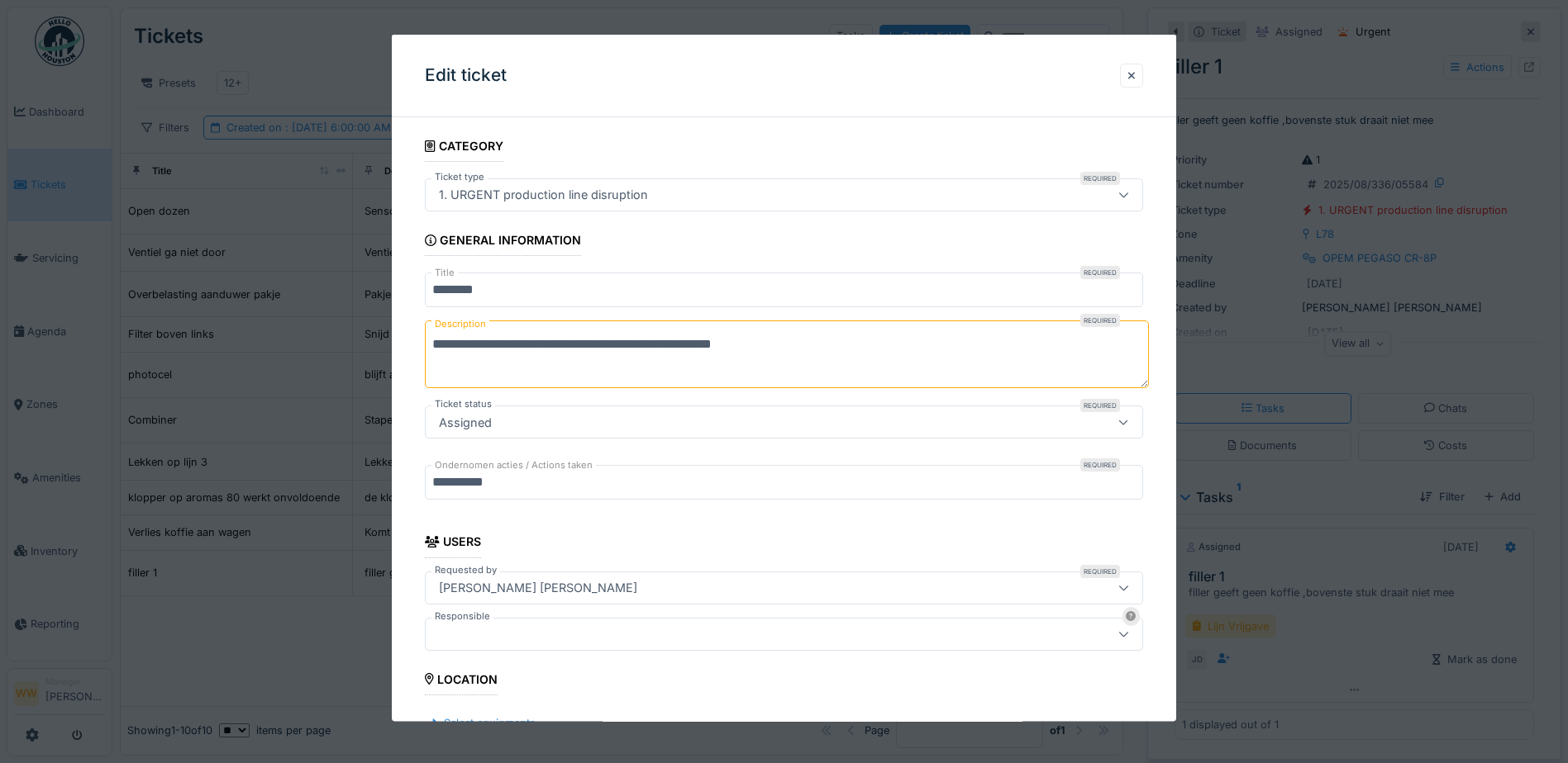
click at [528, 618] on div at bounding box center [784, 634] width 718 height 33
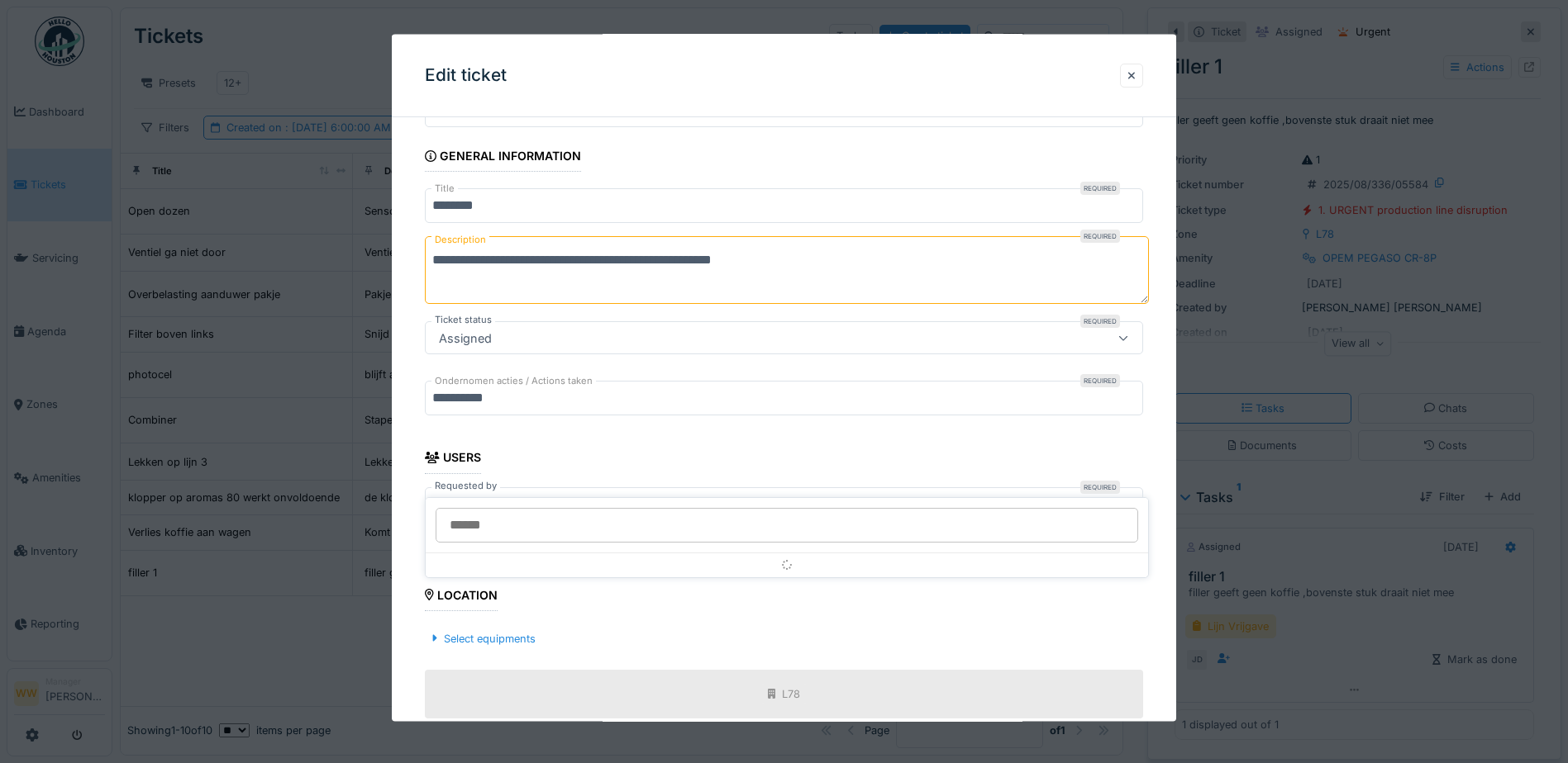
scroll to position [256, 0]
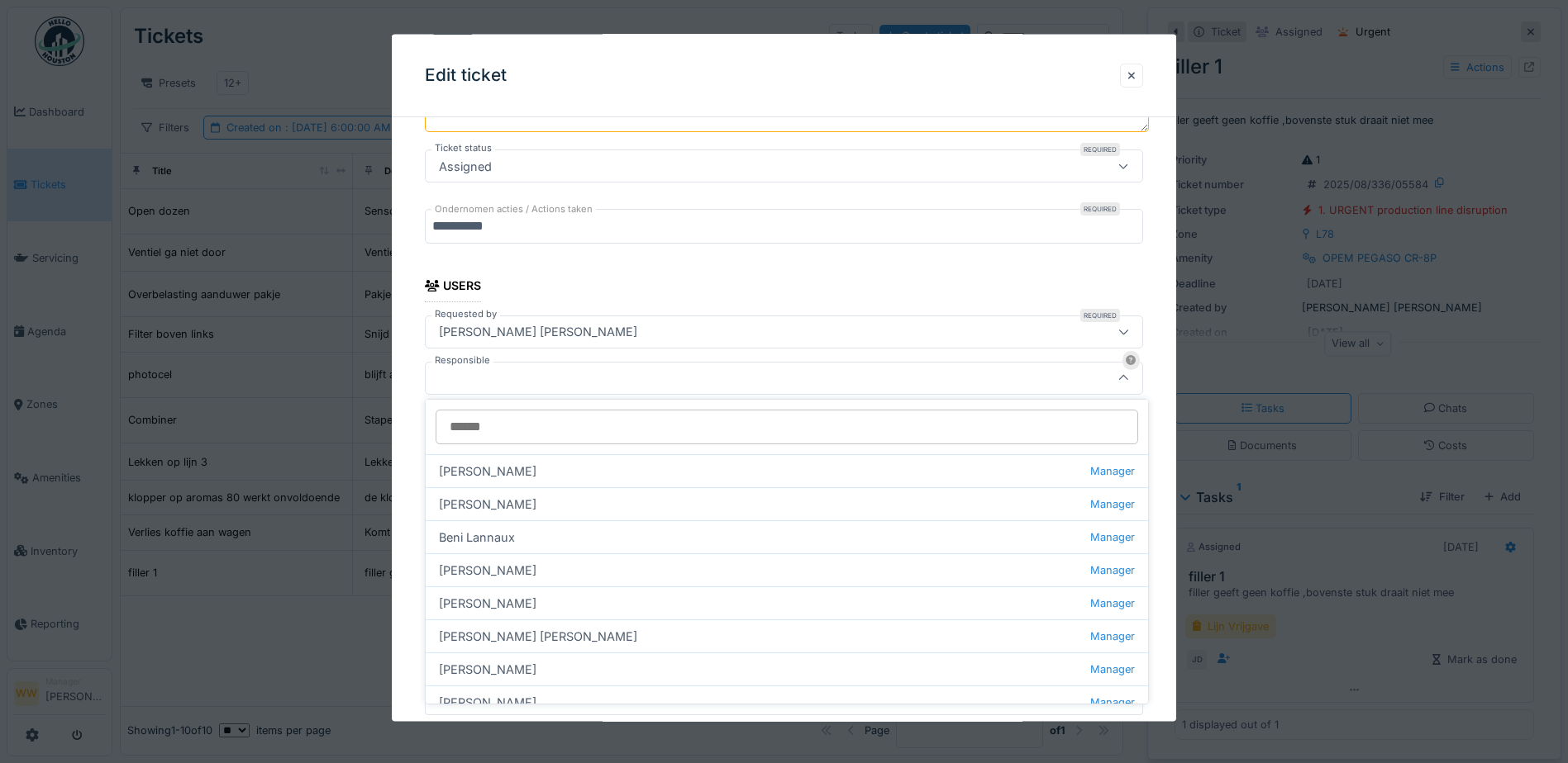
click at [519, 426] on input "Responsible" at bounding box center [786, 427] width 702 height 35
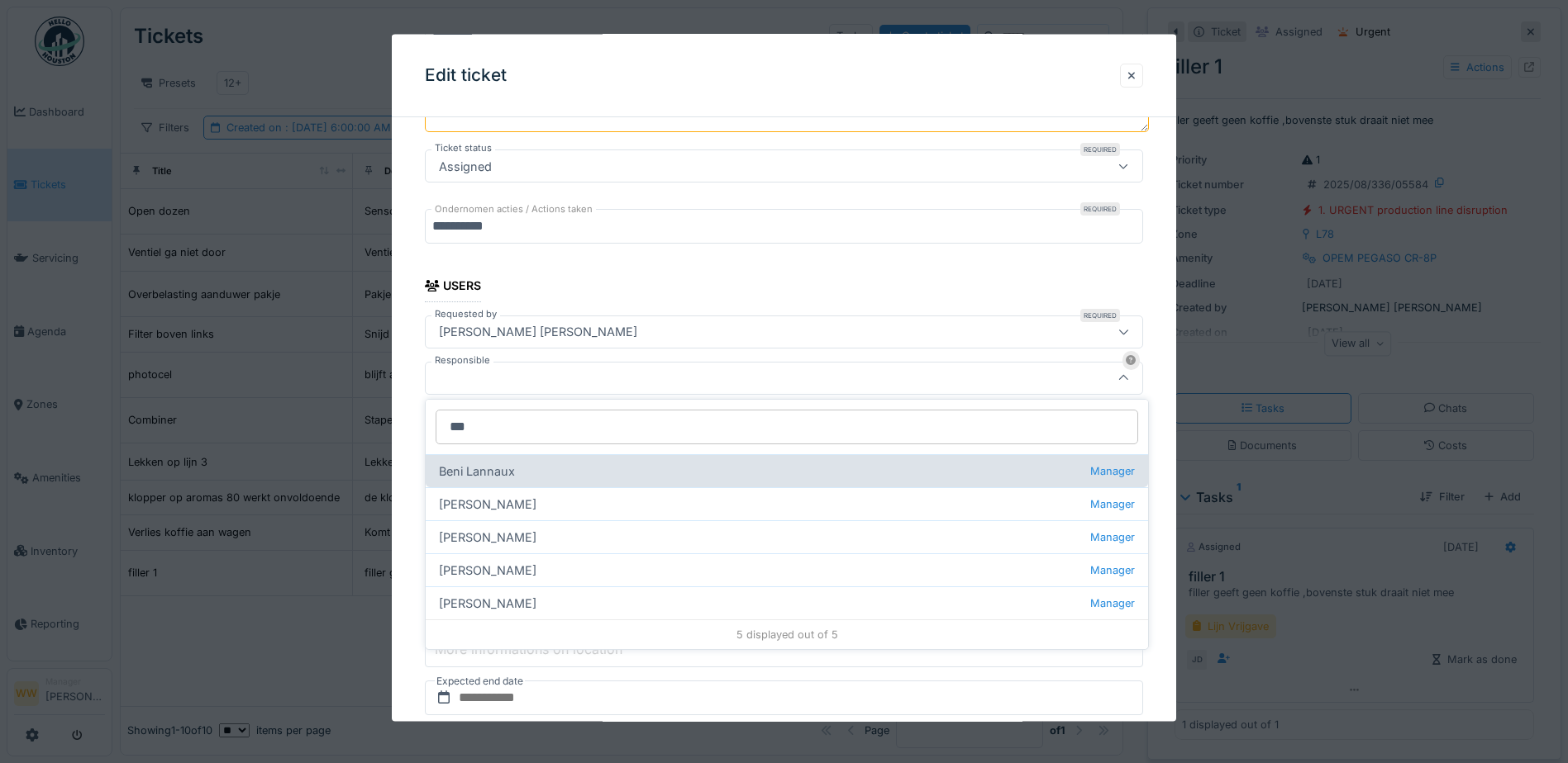
type input "***"
click at [525, 472] on div "Beni Lannaux Manager" at bounding box center [787, 471] width 722 height 33
type input "****"
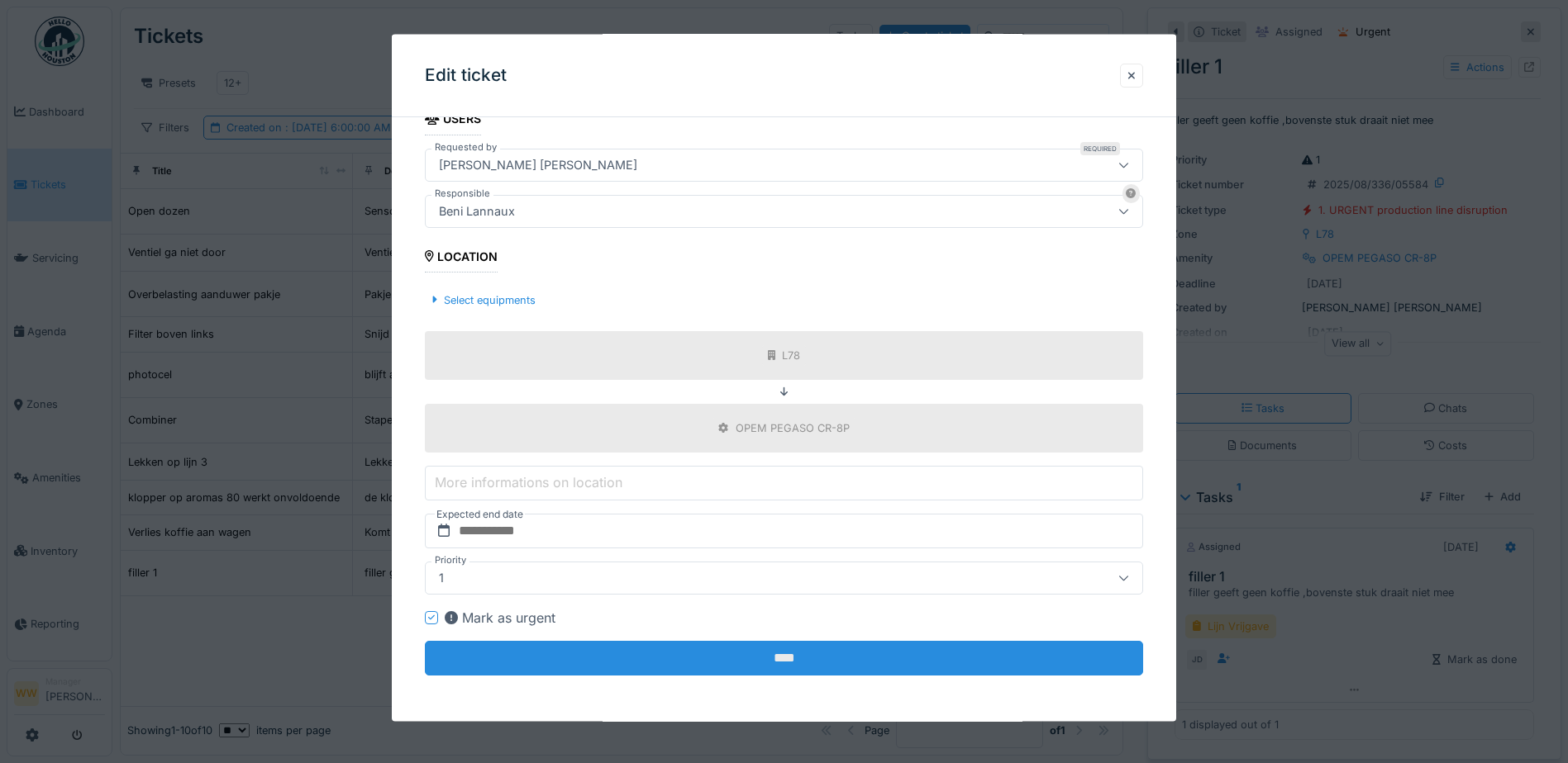
scroll to position [12, 0]
click at [802, 651] on input "****" at bounding box center [784, 658] width 718 height 35
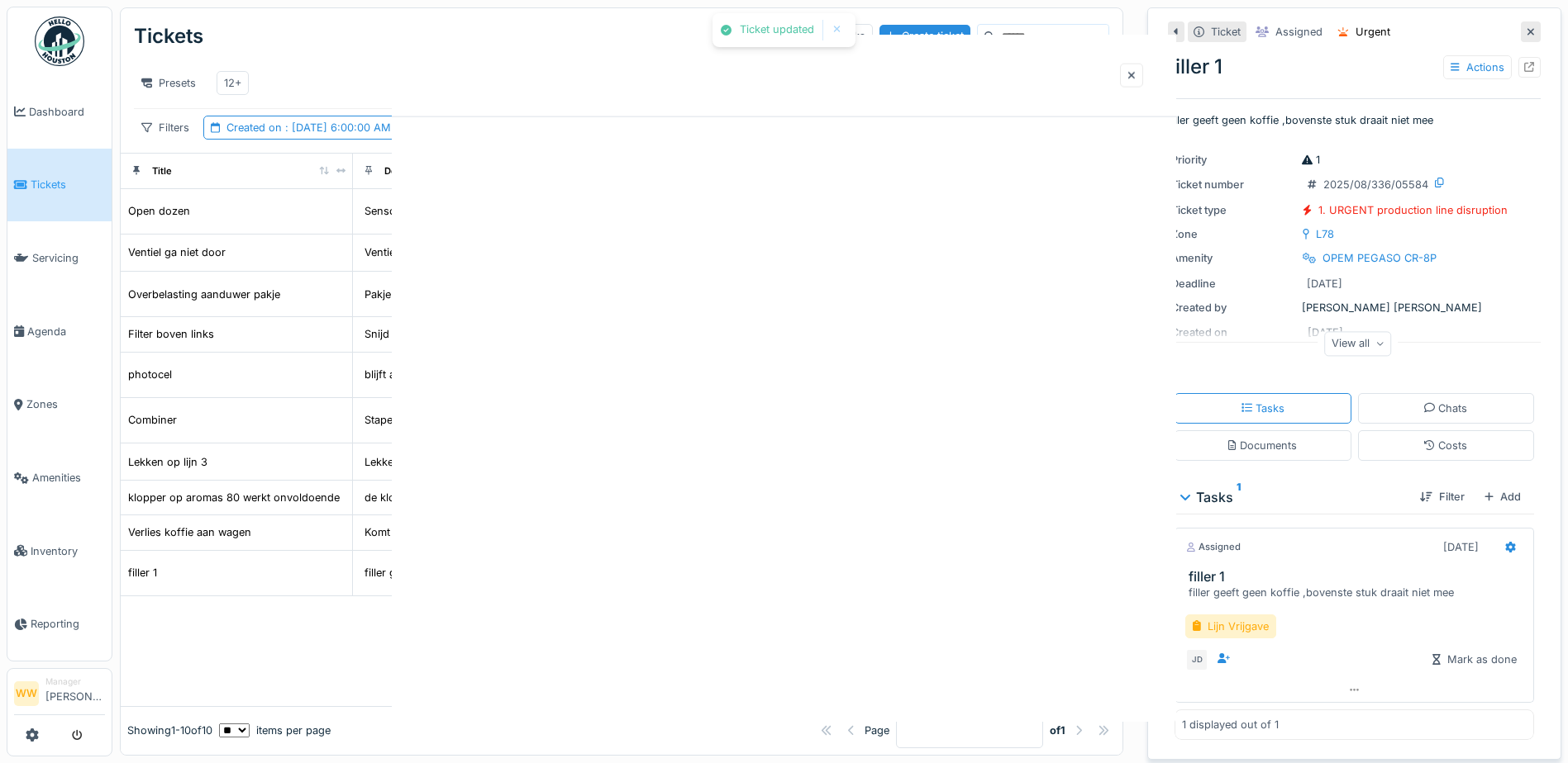
scroll to position [0, 0]
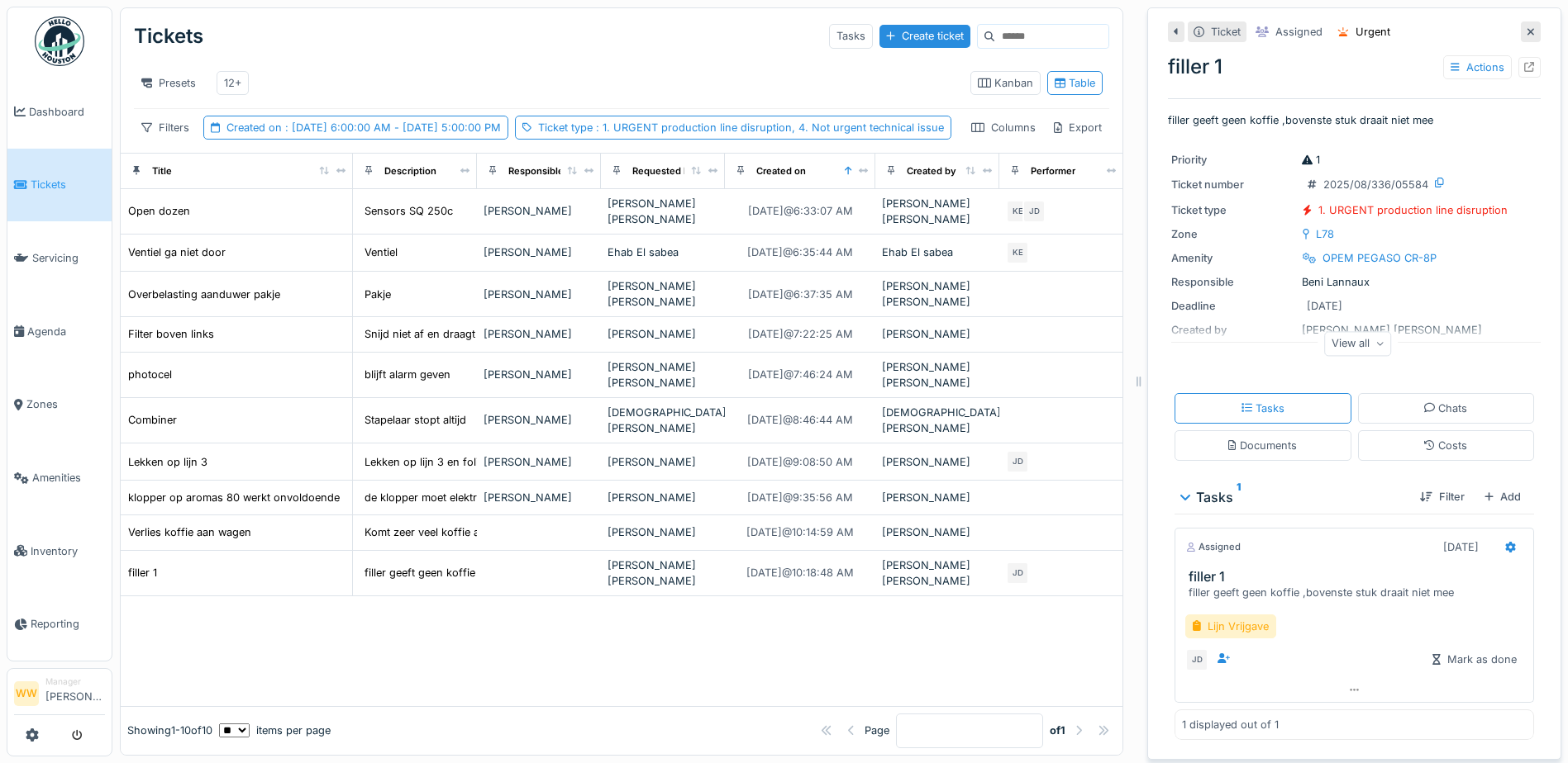
click at [1011, 649] on div at bounding box center [621, 651] width 1002 height 110
click at [229, 71] on div "12+" at bounding box center [232, 82] width 32 height 24
click at [474, 625] on div at bounding box center [621, 651] width 1002 height 110
click at [673, 623] on div at bounding box center [621, 651] width 1002 height 110
click at [227, 75] on div "12+" at bounding box center [233, 83] width 17 height 16
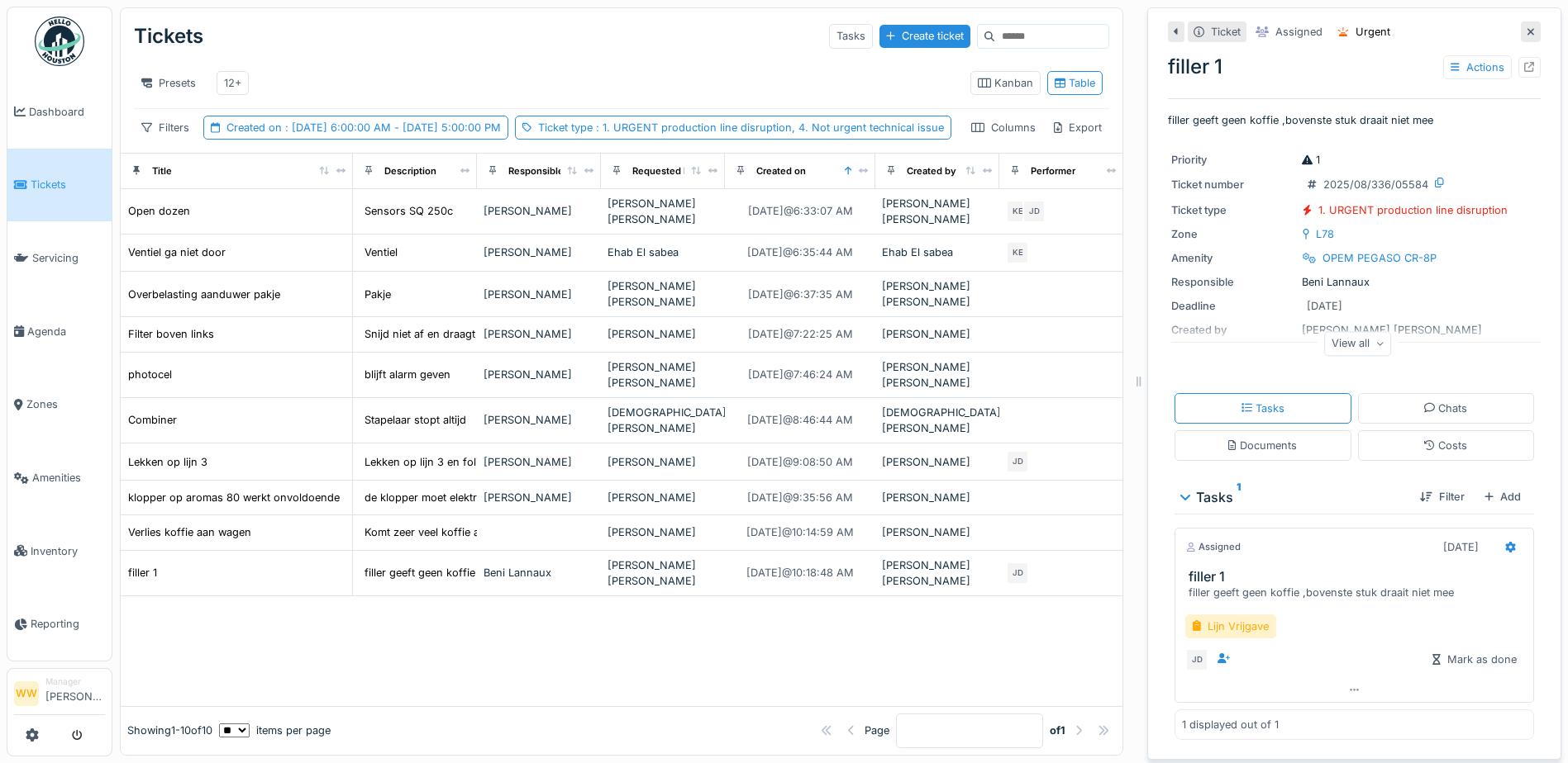
click at [441, 621] on div at bounding box center [621, 651] width 1002 height 110
click at [571, 608] on div at bounding box center [621, 651] width 1002 height 110
